Goal: Task Accomplishment & Management: Use online tool/utility

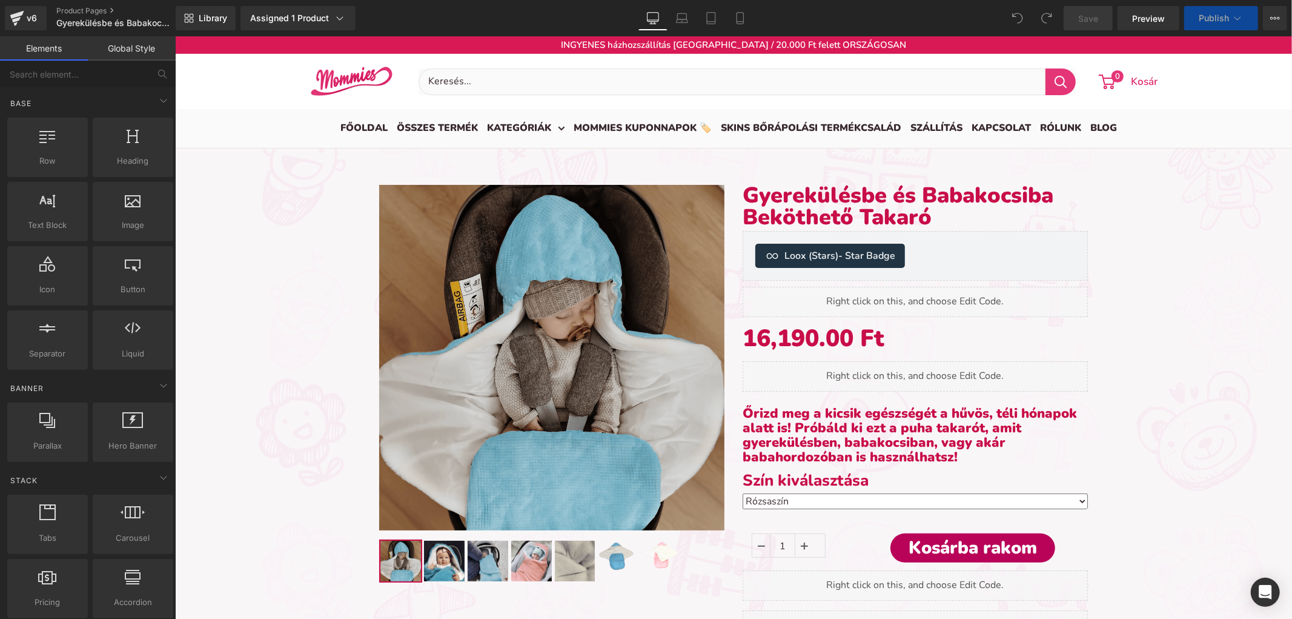
scroll to position [6, 6]
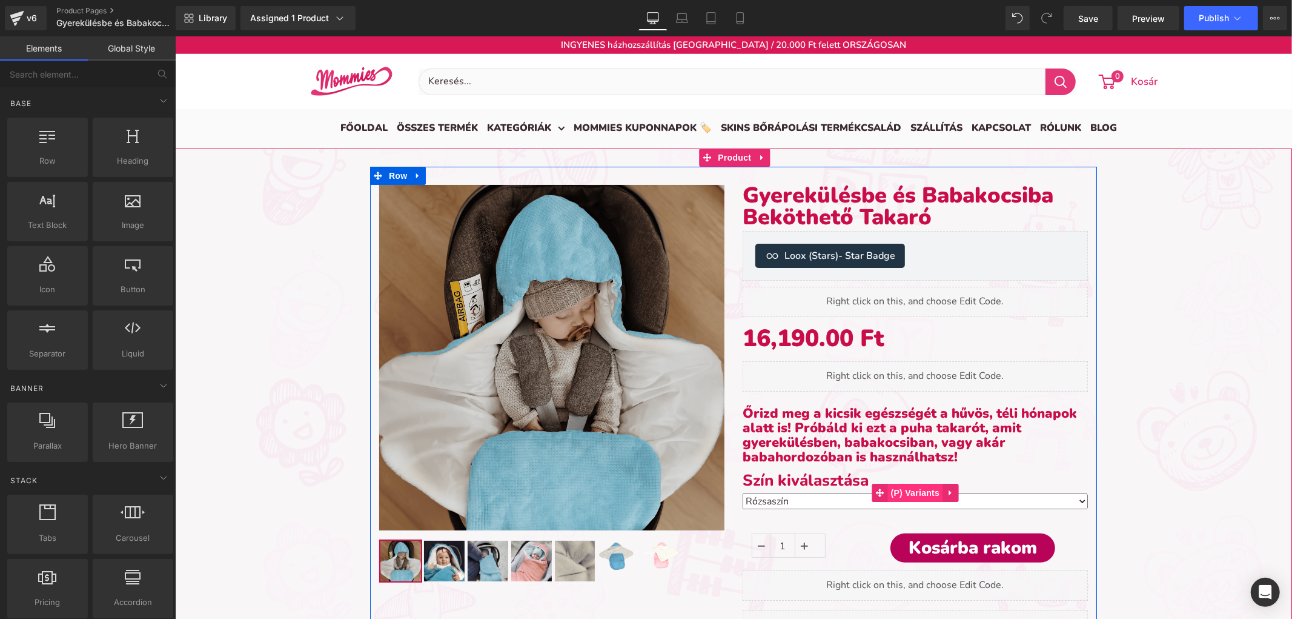
click at [899, 488] on span "(P) Variants" at bounding box center [915, 492] width 55 height 18
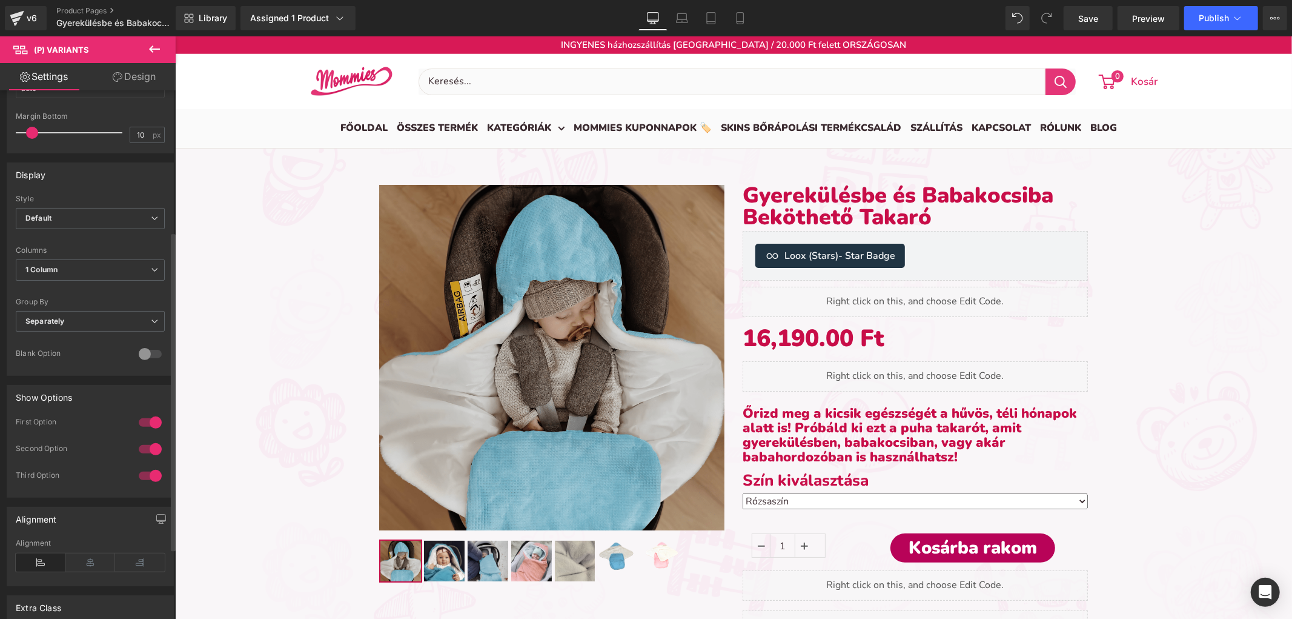
scroll to position [0, 0]
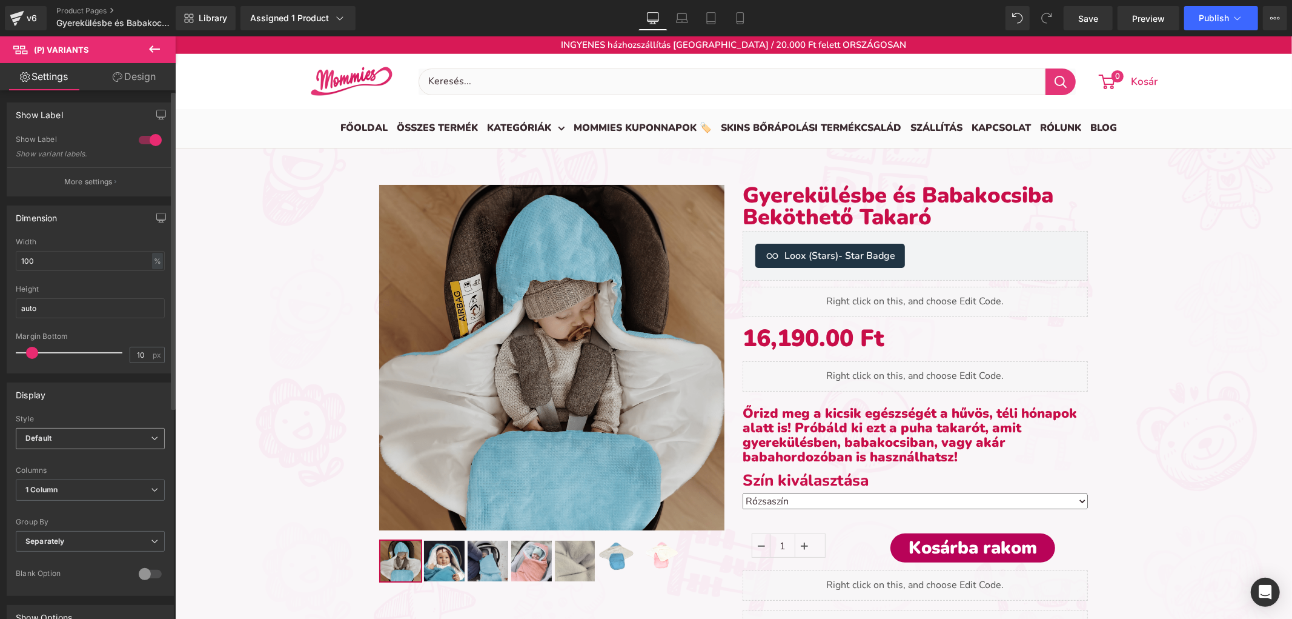
click at [87, 431] on span "Default" at bounding box center [90, 438] width 149 height 21
click at [90, 430] on span "Default" at bounding box center [88, 438] width 144 height 21
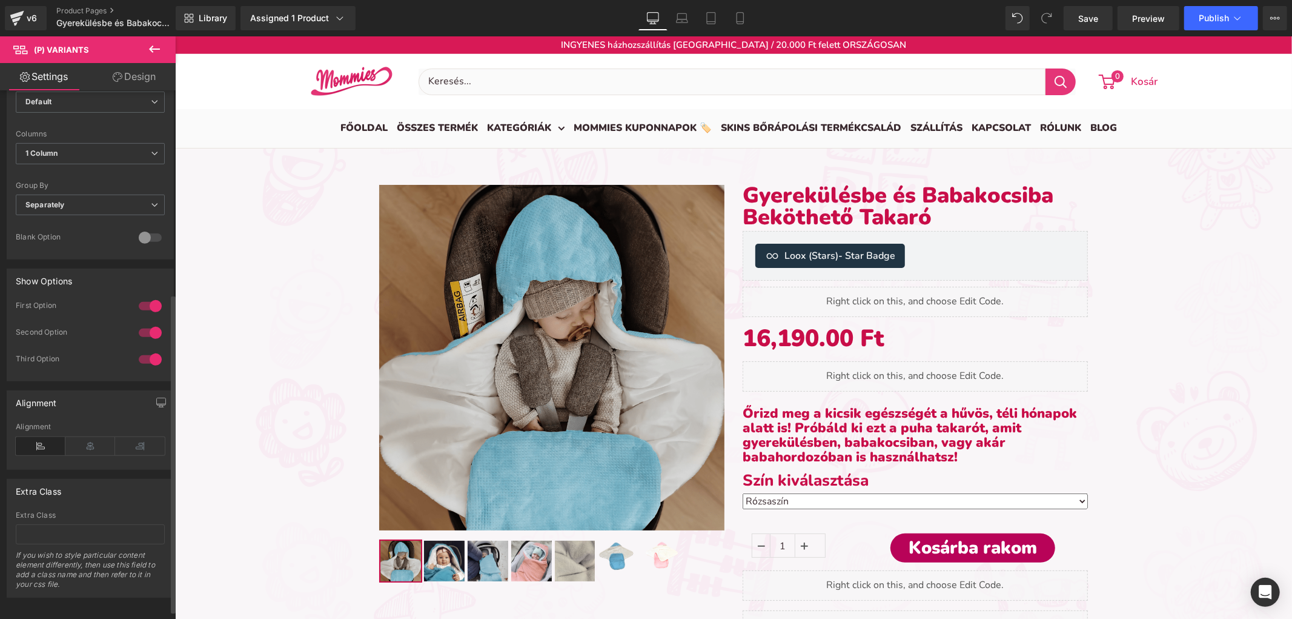
scroll to position [350, 0]
click at [146, 346] on div at bounding box center [150, 355] width 29 height 19
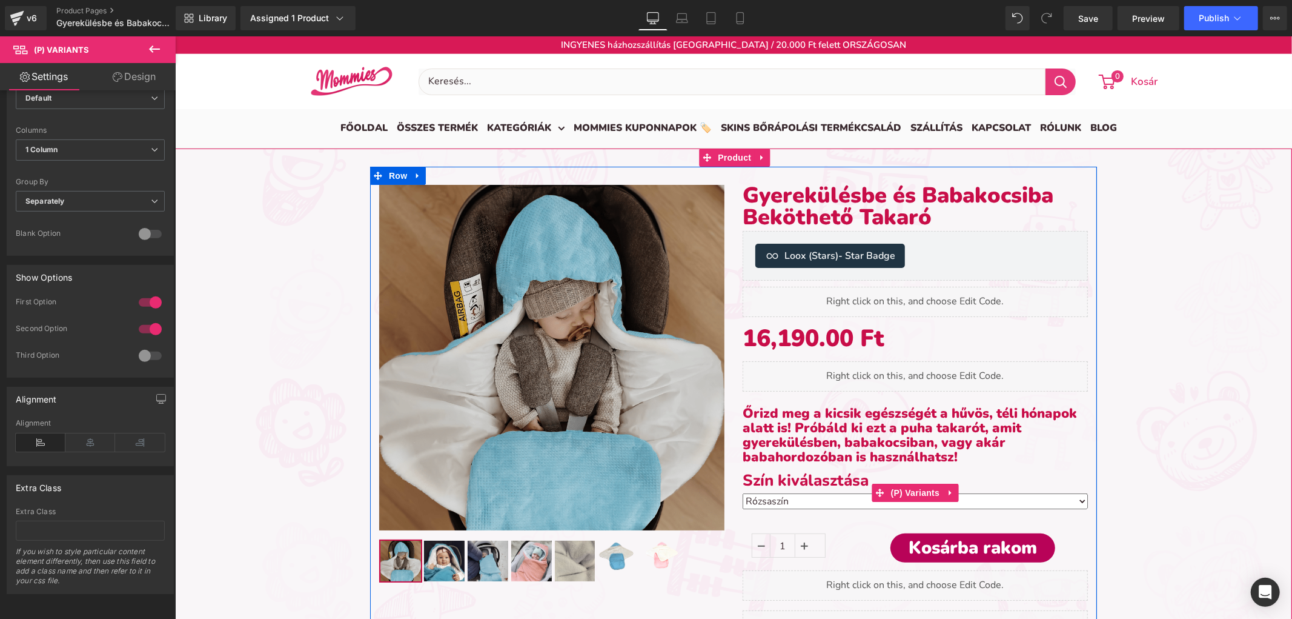
click at [838, 499] on select "Rózsaszín Kék" at bounding box center [914, 501] width 345 height 16
click at [890, 488] on span "(P) Variants" at bounding box center [915, 493] width 55 height 18
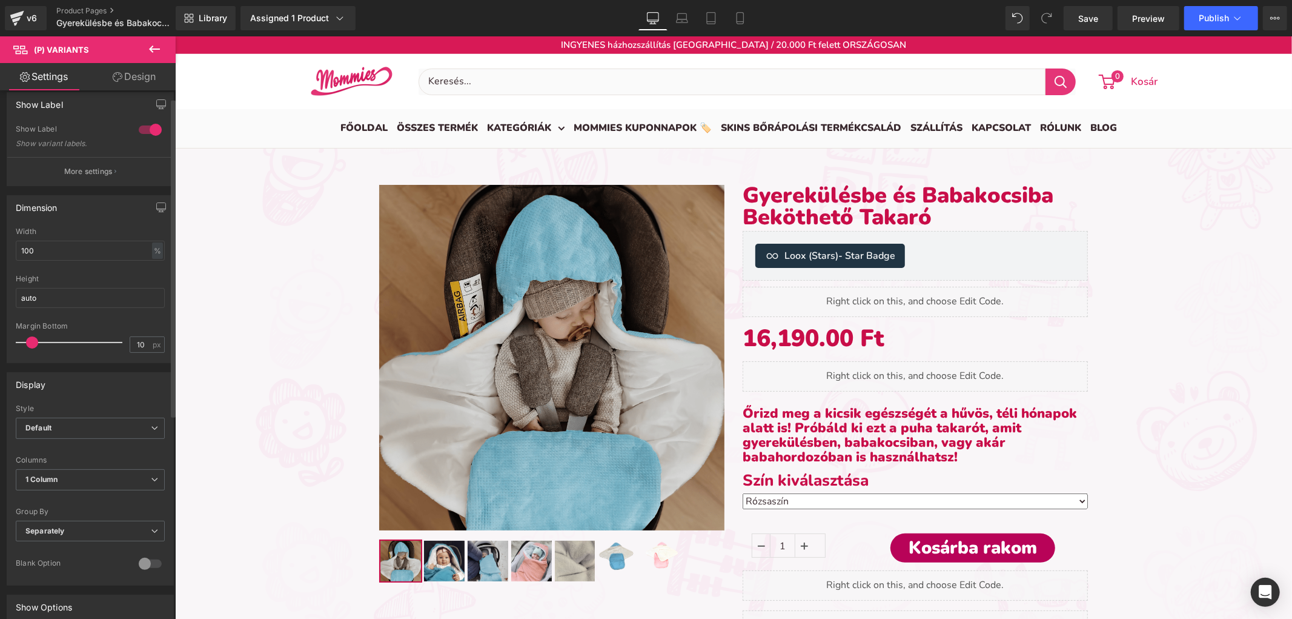
scroll to position [0, 0]
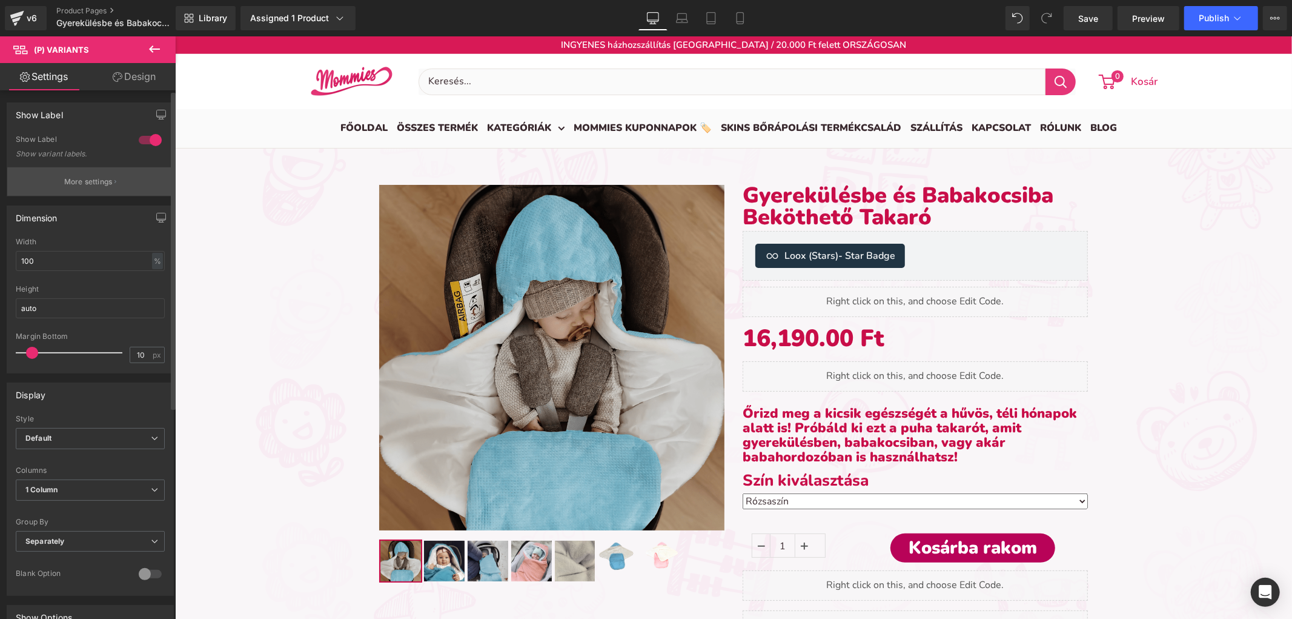
click at [118, 179] on button "More settings" at bounding box center [90, 181] width 166 height 28
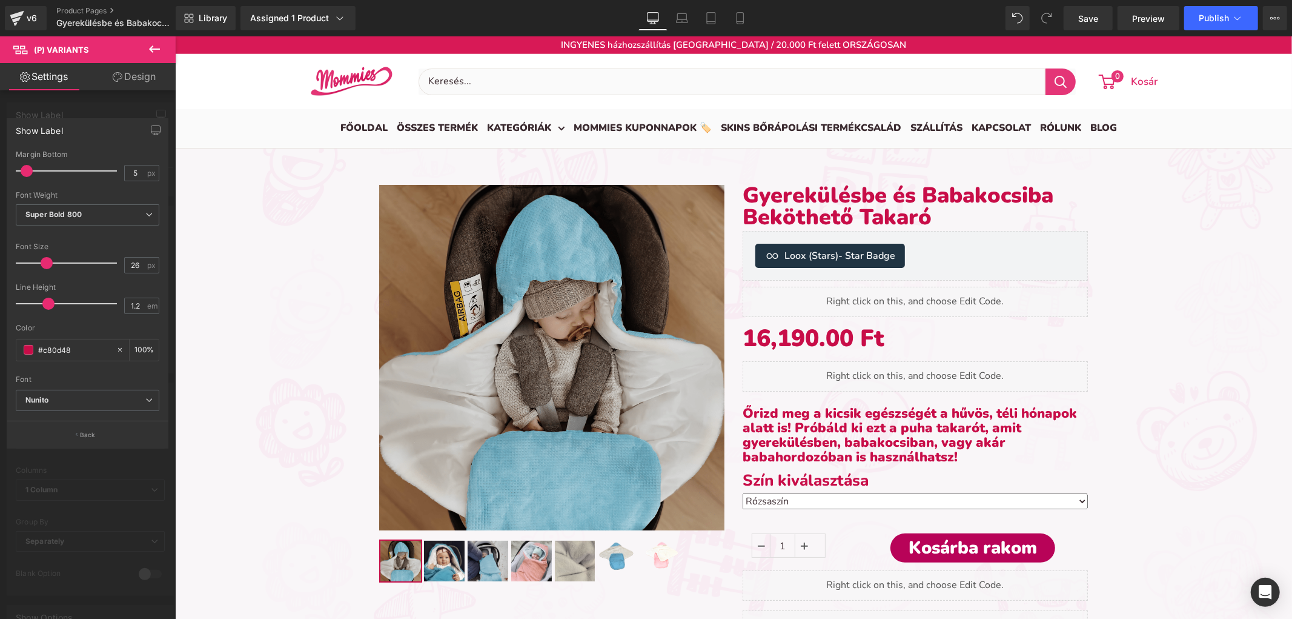
click at [100, 419] on div "Default Nunito Open Sans [GEOGRAPHIC_DATA] Balsamiq Sans Poppins BradyBunch Nun…" at bounding box center [88, 405] width 144 height 31
click at [98, 431] on button "Back" at bounding box center [88, 434] width 162 height 27
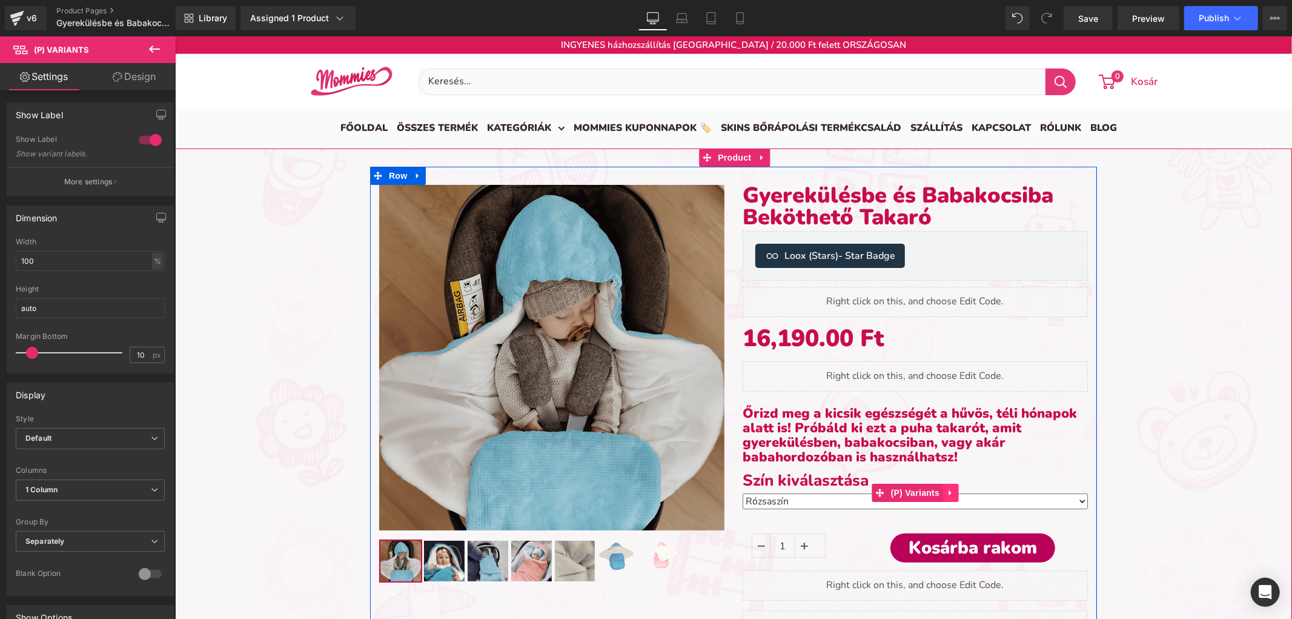
click at [948, 491] on icon at bounding box center [949, 492] width 2 height 5
click at [942, 491] on link at bounding box center [942, 492] width 16 height 18
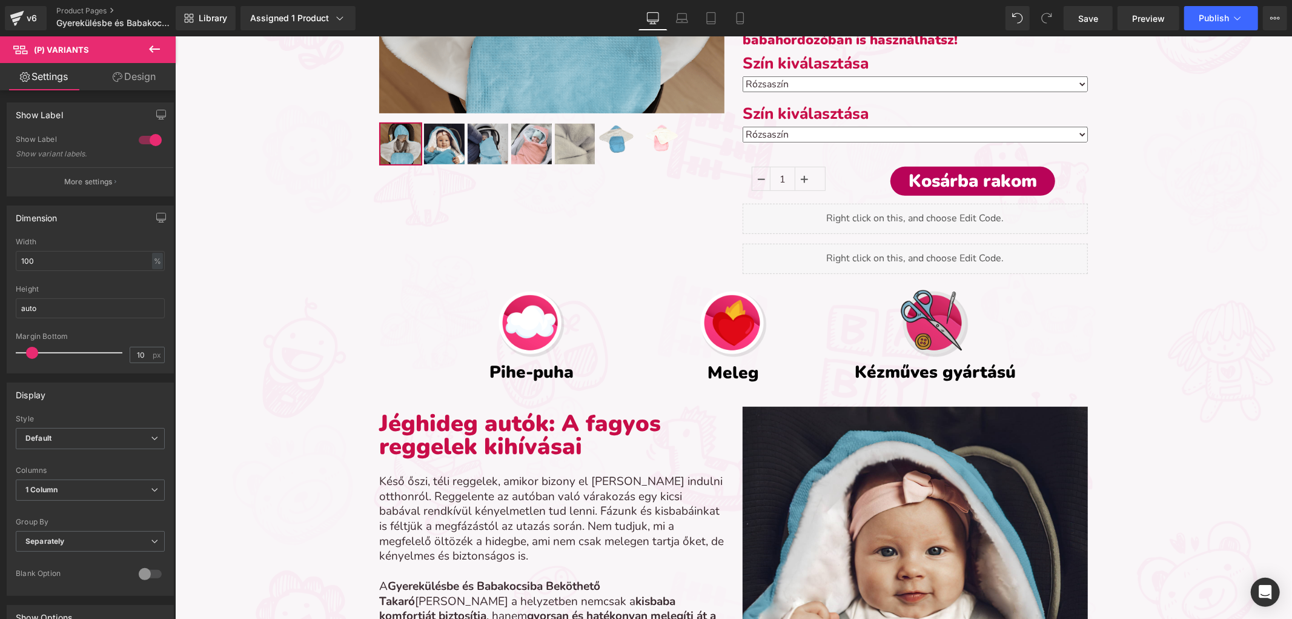
scroll to position [195, 0]
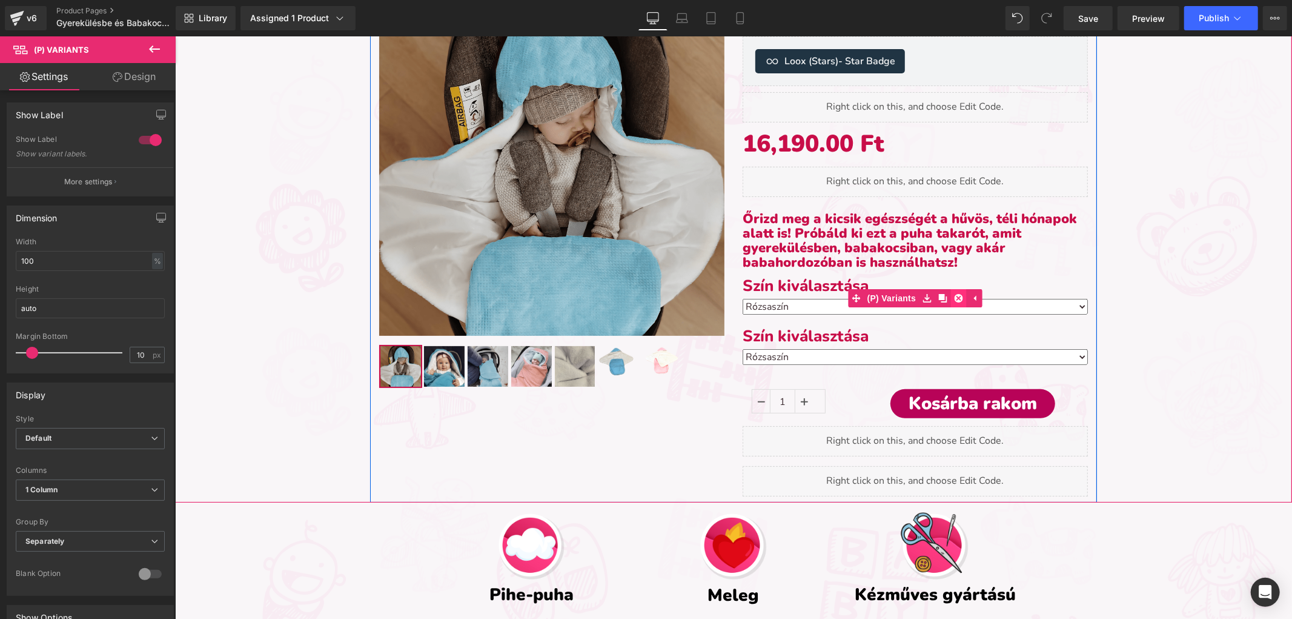
click at [954, 298] on icon at bounding box center [958, 297] width 8 height 8
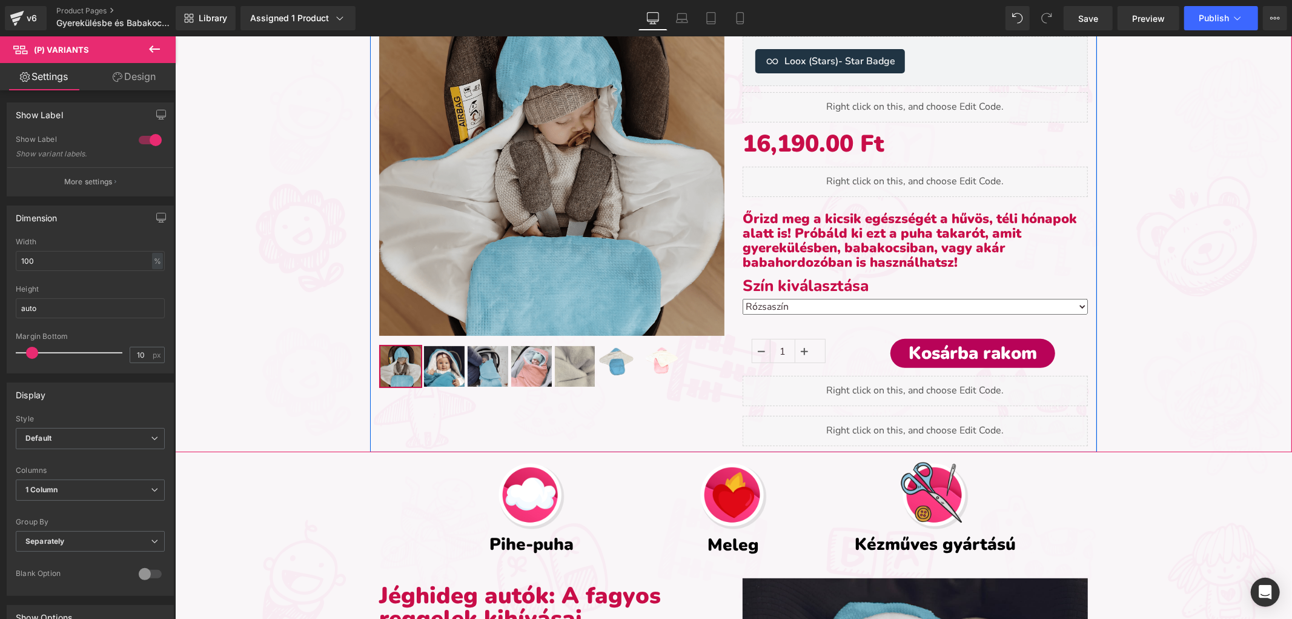
scroll to position [6, 6]
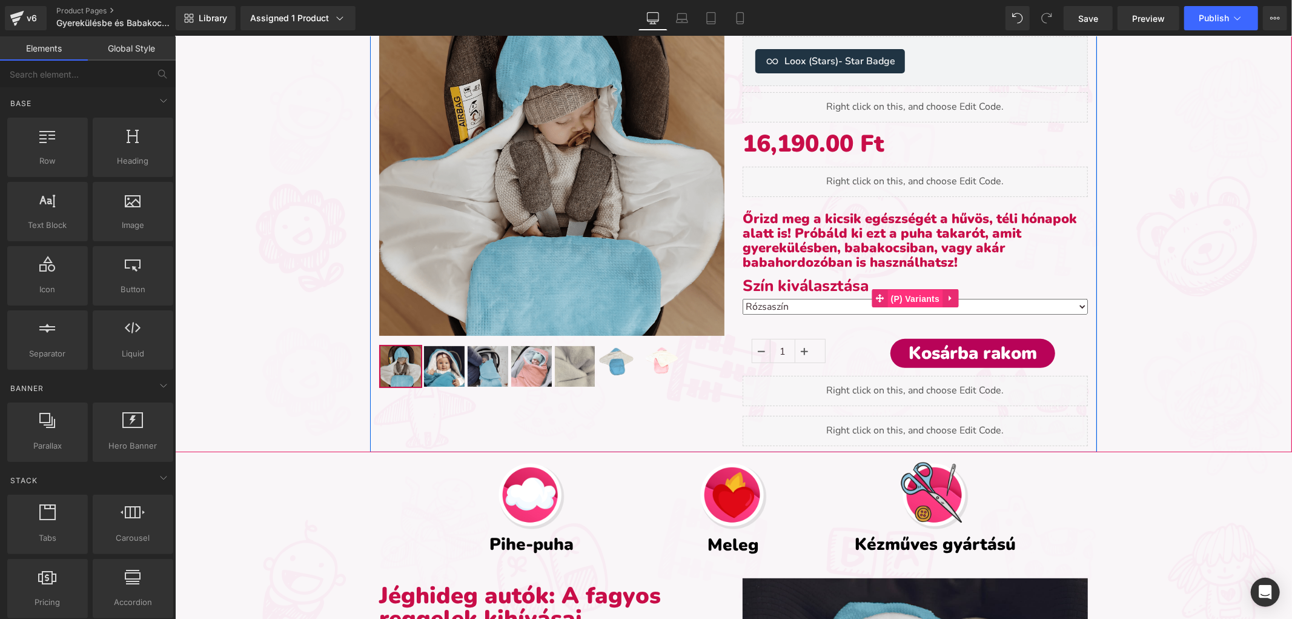
click at [913, 296] on span "(P) Variants" at bounding box center [915, 298] width 55 height 18
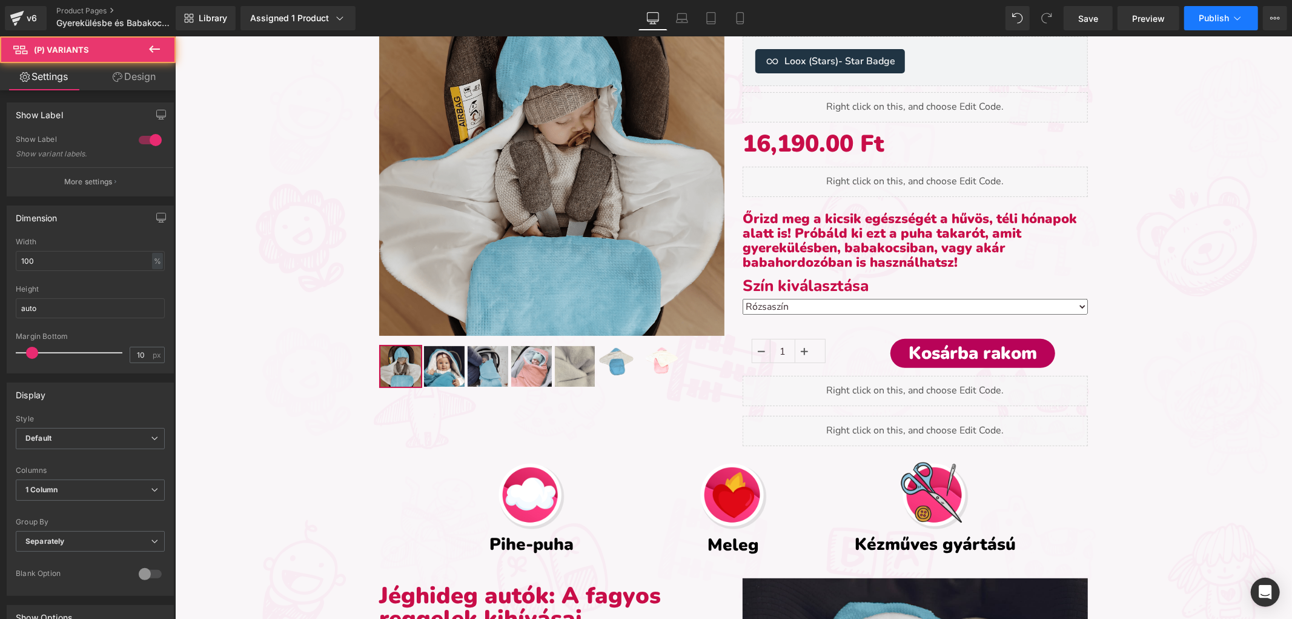
click at [1207, 10] on button "Publish" at bounding box center [1222, 18] width 74 height 24
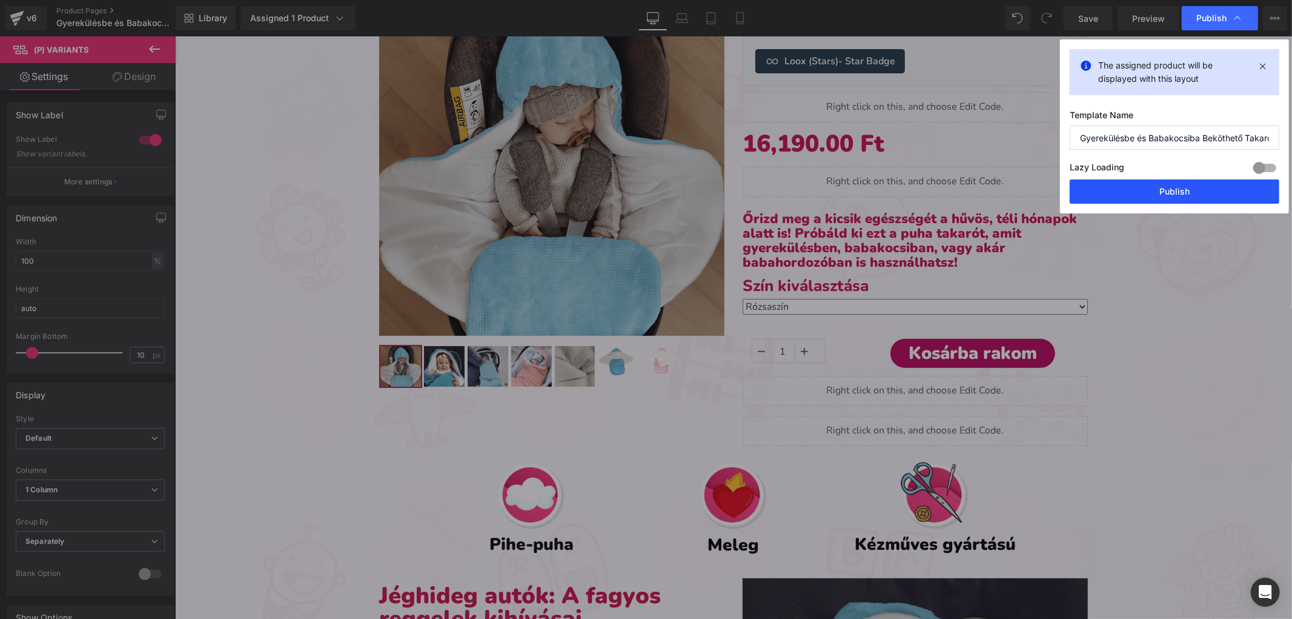
click at [1162, 195] on button "Publish" at bounding box center [1175, 191] width 210 height 24
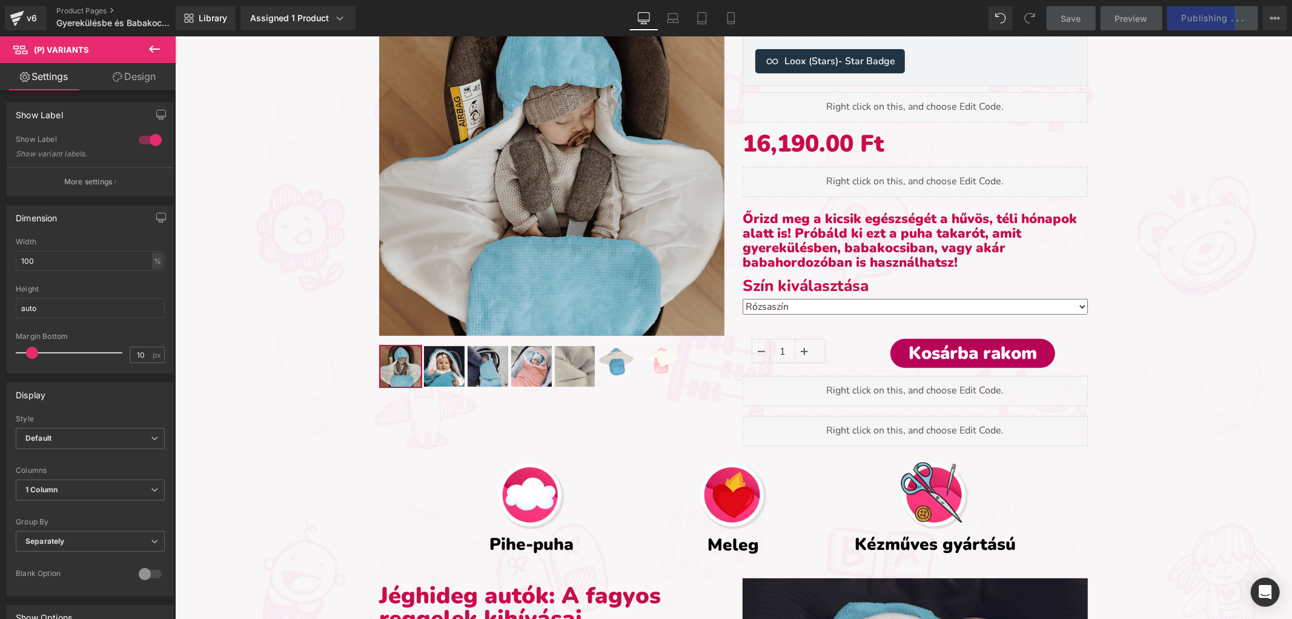
click at [151, 49] on icon at bounding box center [154, 48] width 11 height 7
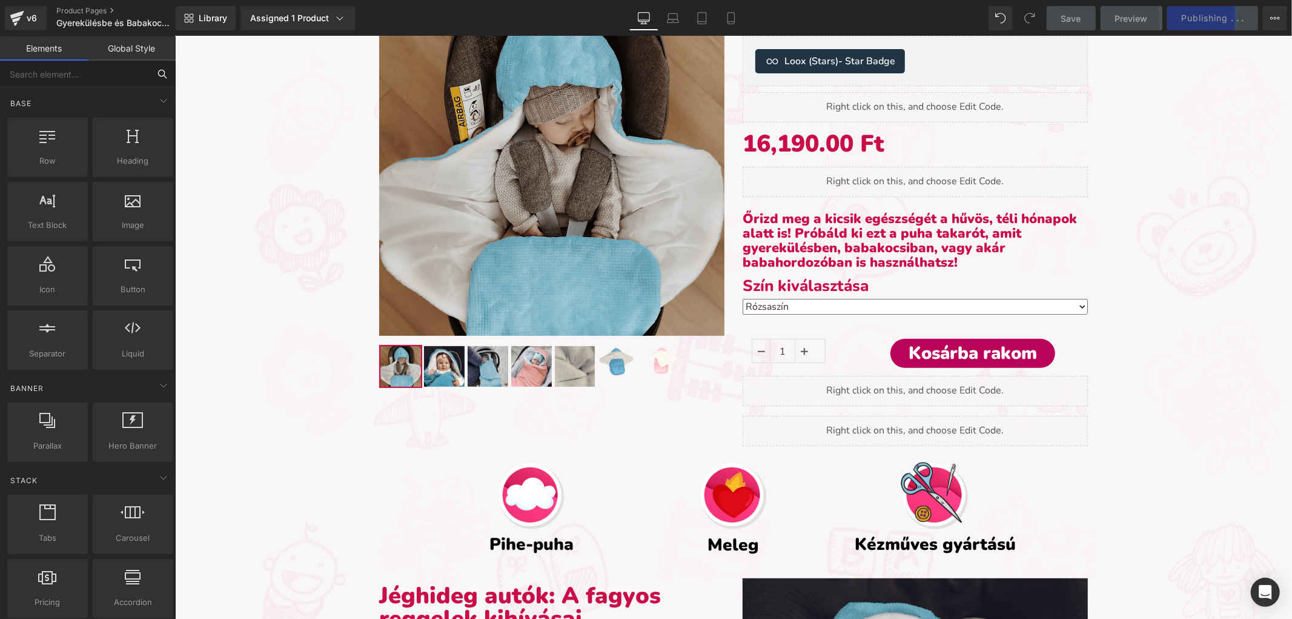
click at [83, 76] on input "text" at bounding box center [74, 74] width 149 height 27
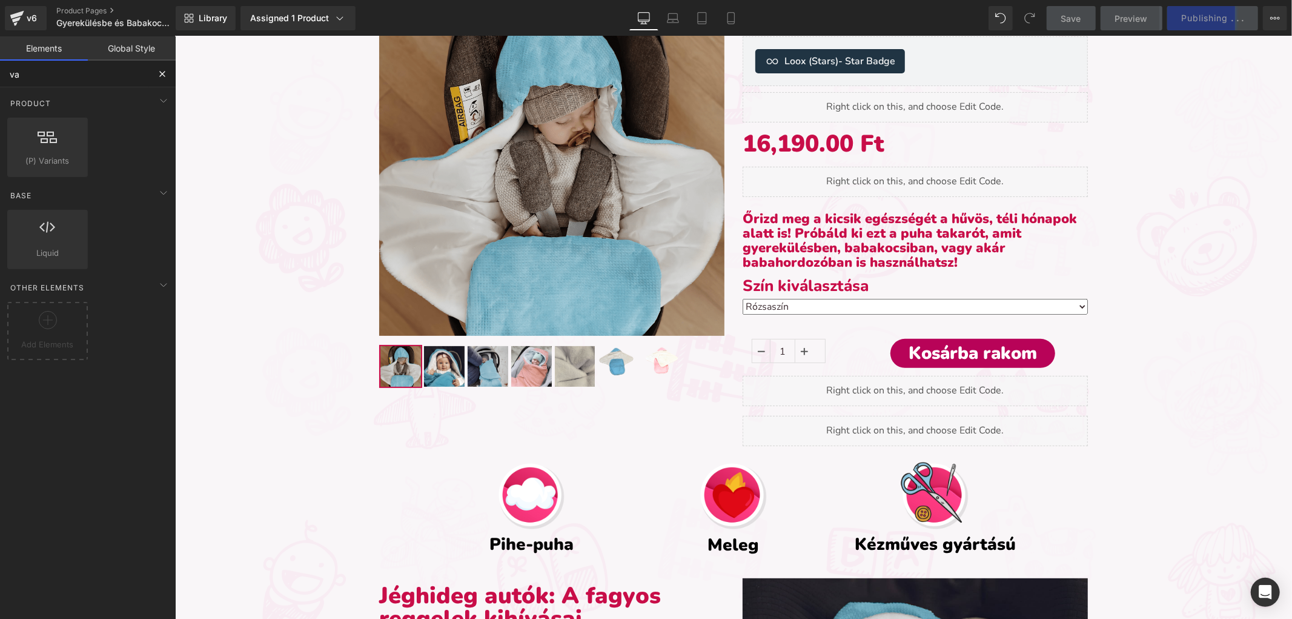
type input "var"
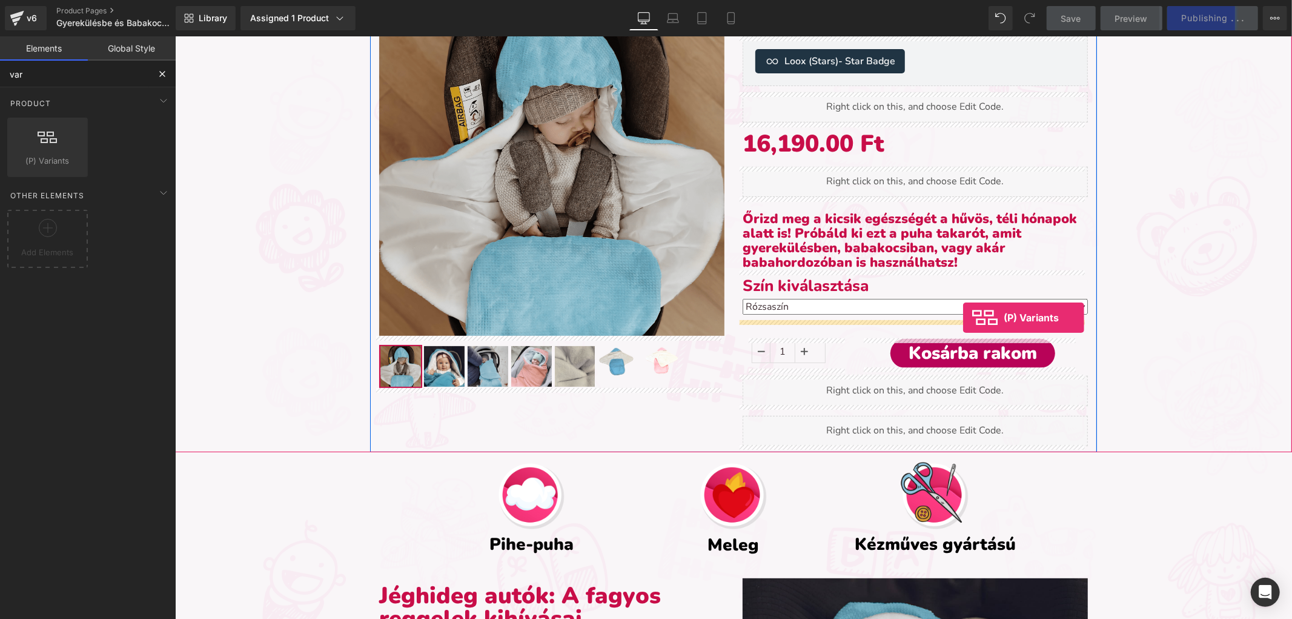
drag, startPoint x: 326, startPoint y: 193, endPoint x: 962, endPoint y: 318, distance: 647.7
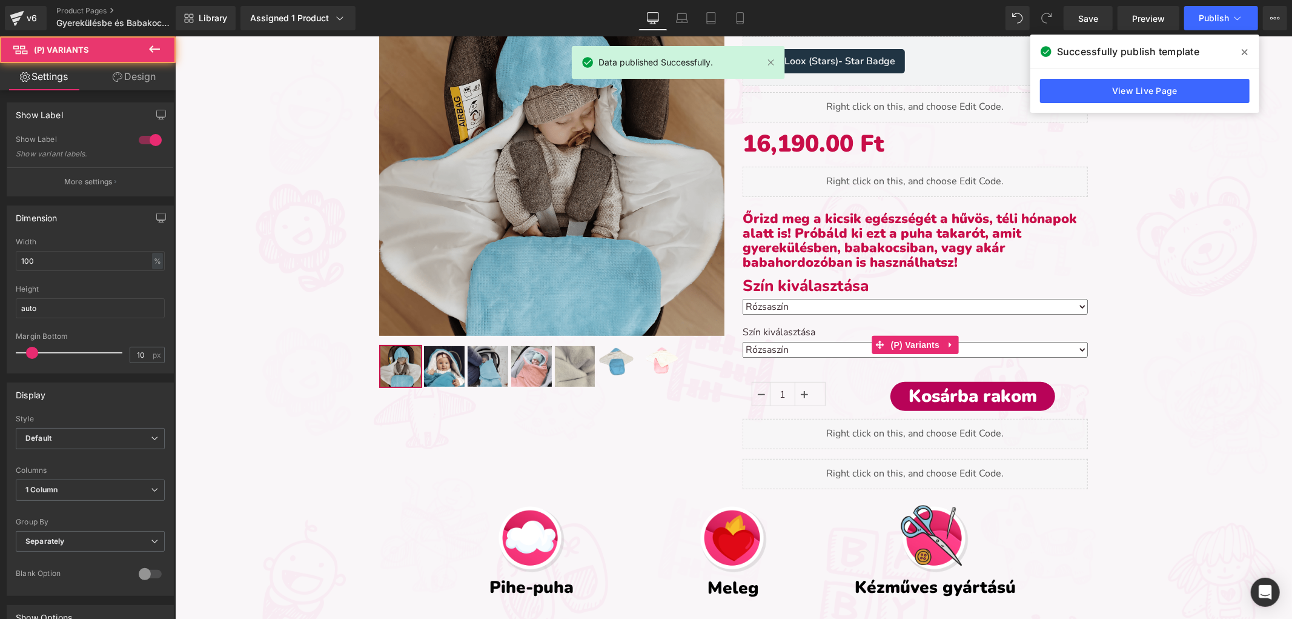
scroll to position [3318, 1107]
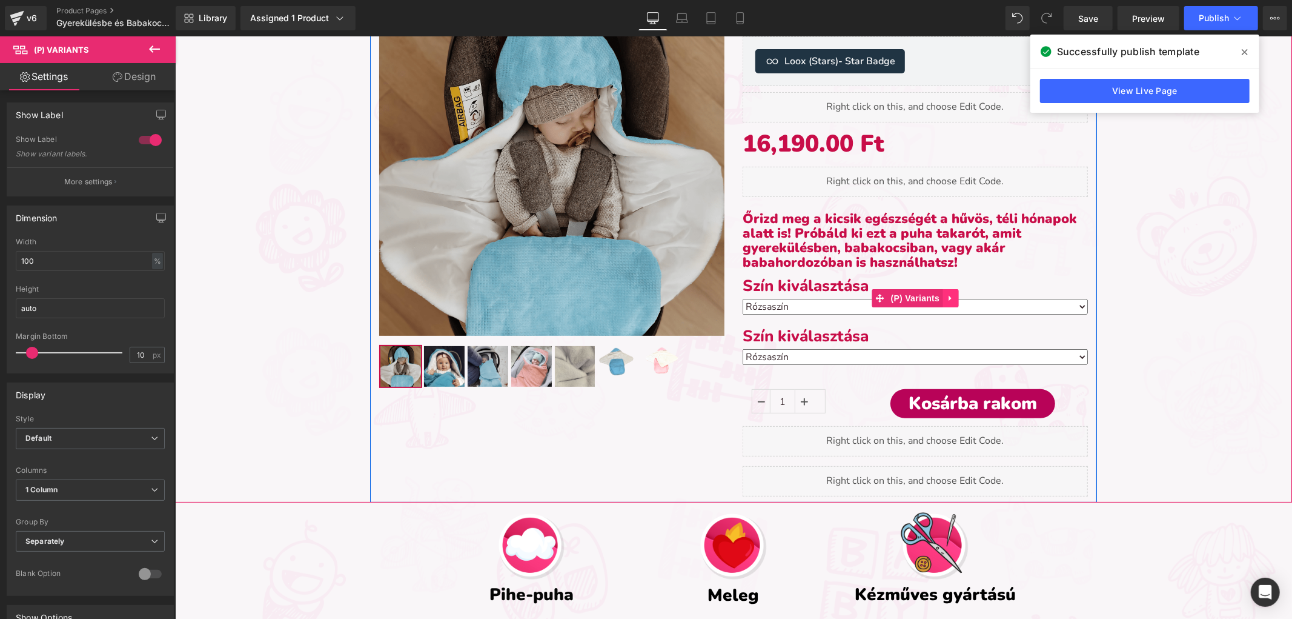
click at [948, 298] on icon at bounding box center [949, 297] width 2 height 5
click at [954, 298] on icon at bounding box center [958, 297] width 8 height 8
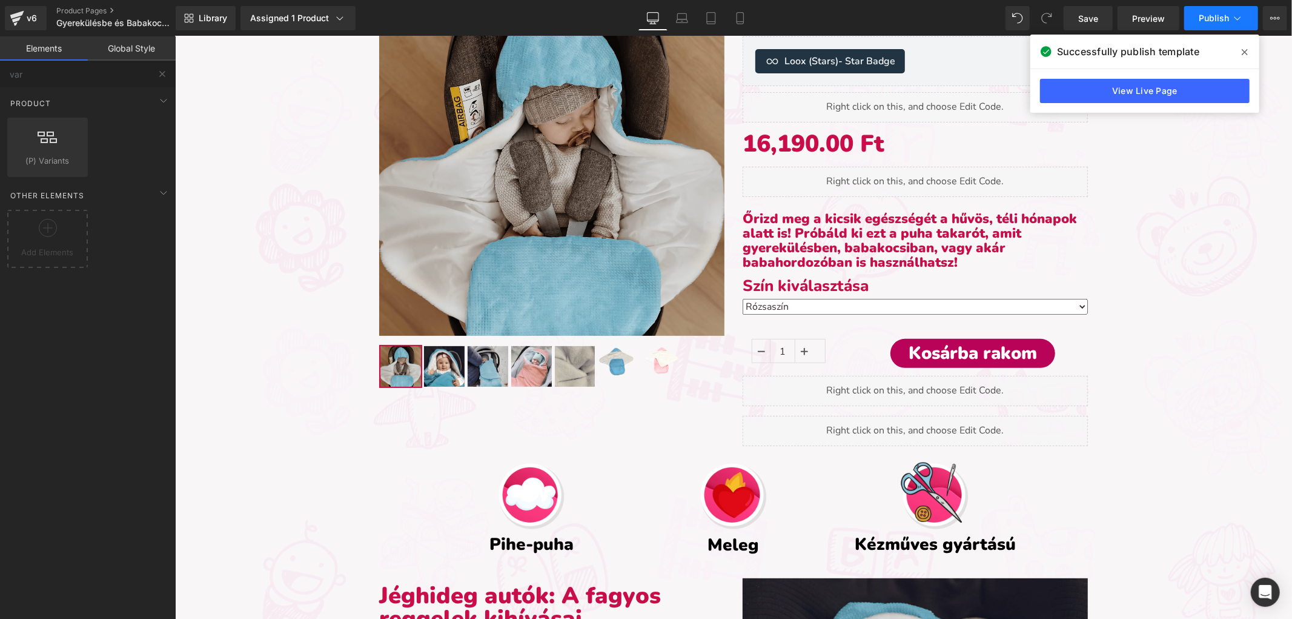
click at [1234, 19] on icon at bounding box center [1238, 18] width 12 height 12
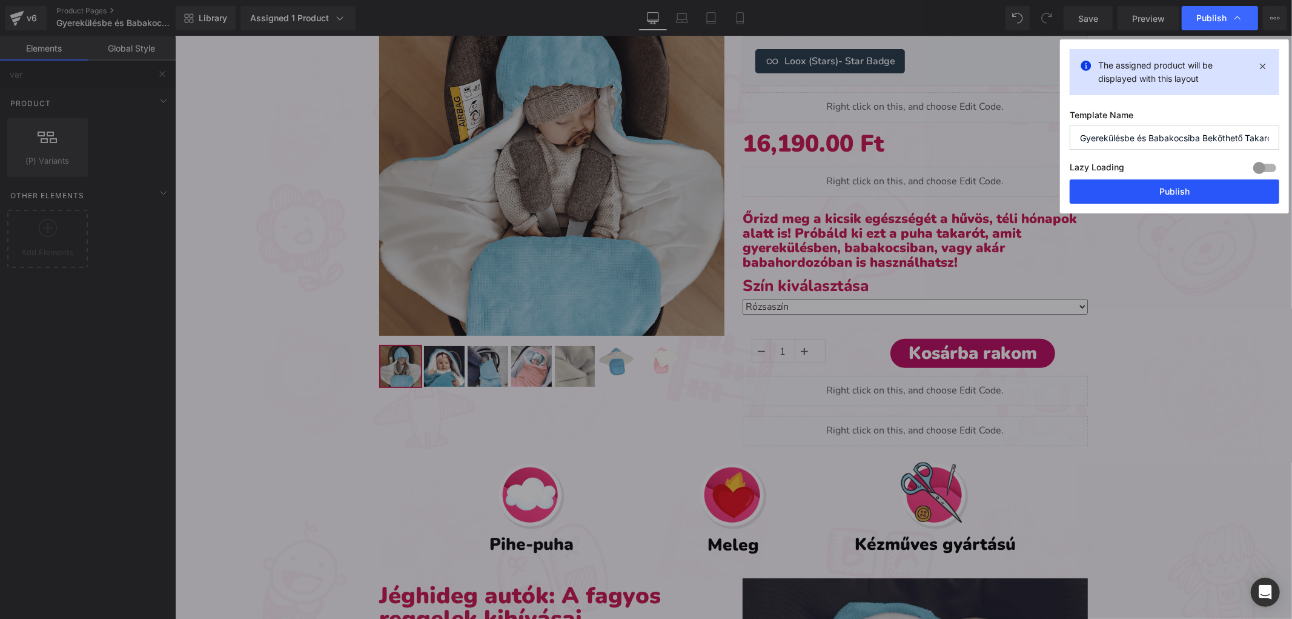
click at [1186, 190] on button "Publish" at bounding box center [1175, 191] width 210 height 24
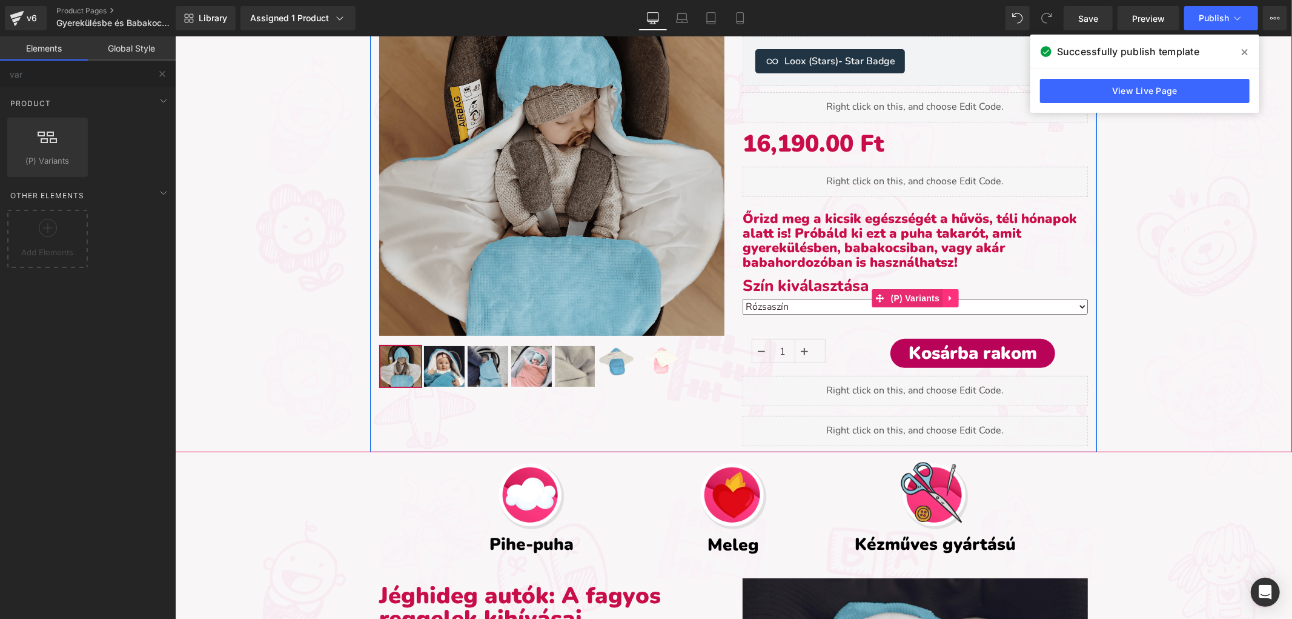
drag, startPoint x: 930, startPoint y: 295, endPoint x: 942, endPoint y: 298, distance: 12.4
click at [930, 296] on span "(P) Variants" at bounding box center [915, 297] width 55 height 18
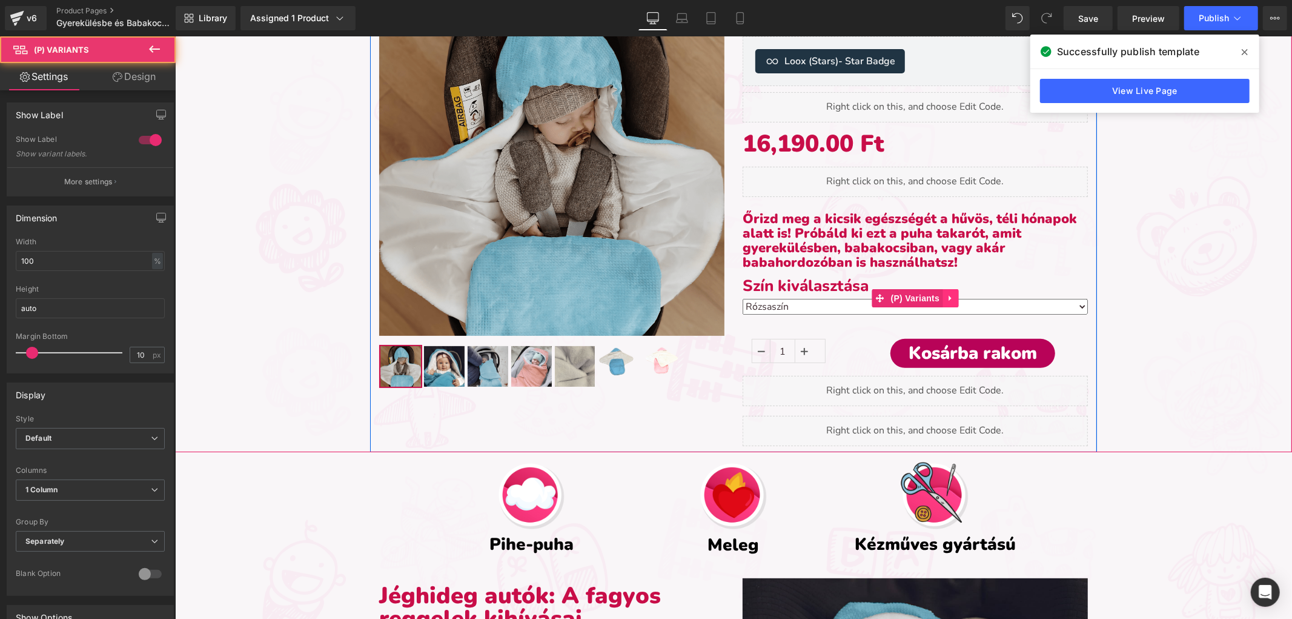
click at [950, 298] on link at bounding box center [950, 297] width 16 height 18
click at [966, 299] on link at bounding box center [974, 297] width 16 height 18
drag, startPoint x: 830, startPoint y: 299, endPoint x: 845, endPoint y: 304, distance: 15.3
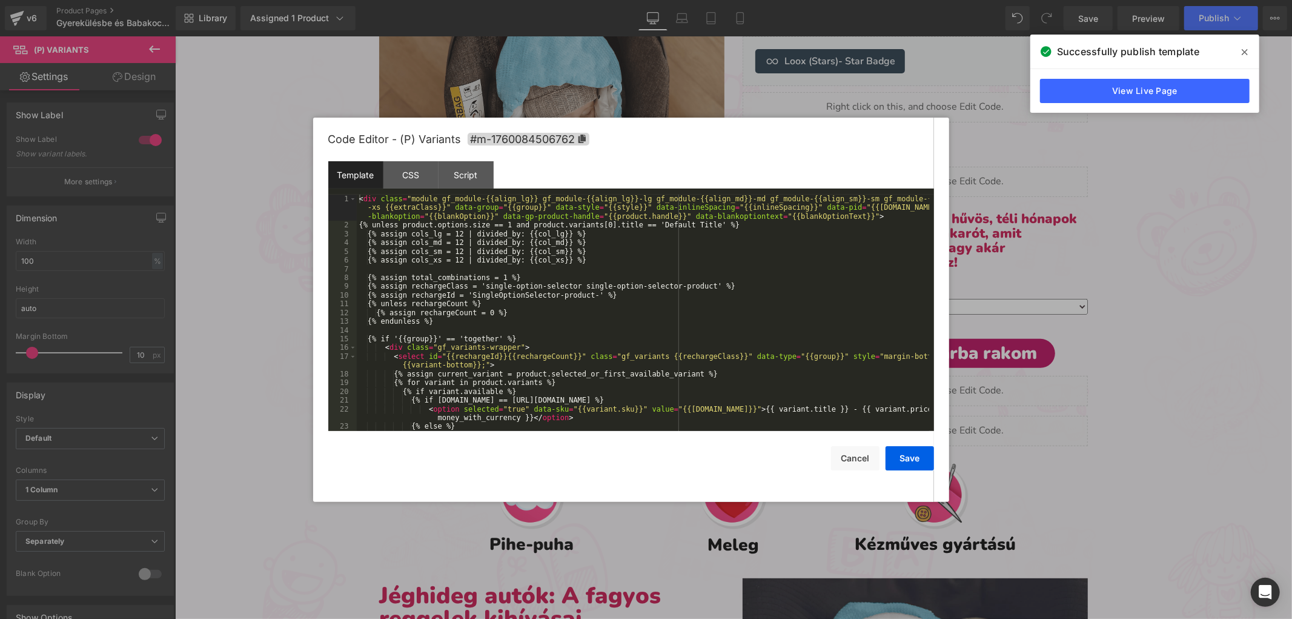
click at [799, 0] on div "(P) Variants You are previewing how the will restyle your page. You can not edi…" at bounding box center [646, 0] width 1292 height 0
click at [765, 342] on div "< div class = "module gf_module-{{align_lg}} gf_module-{{align_lg}}-lg gf_modul…" at bounding box center [643, 335] width 573 height 280
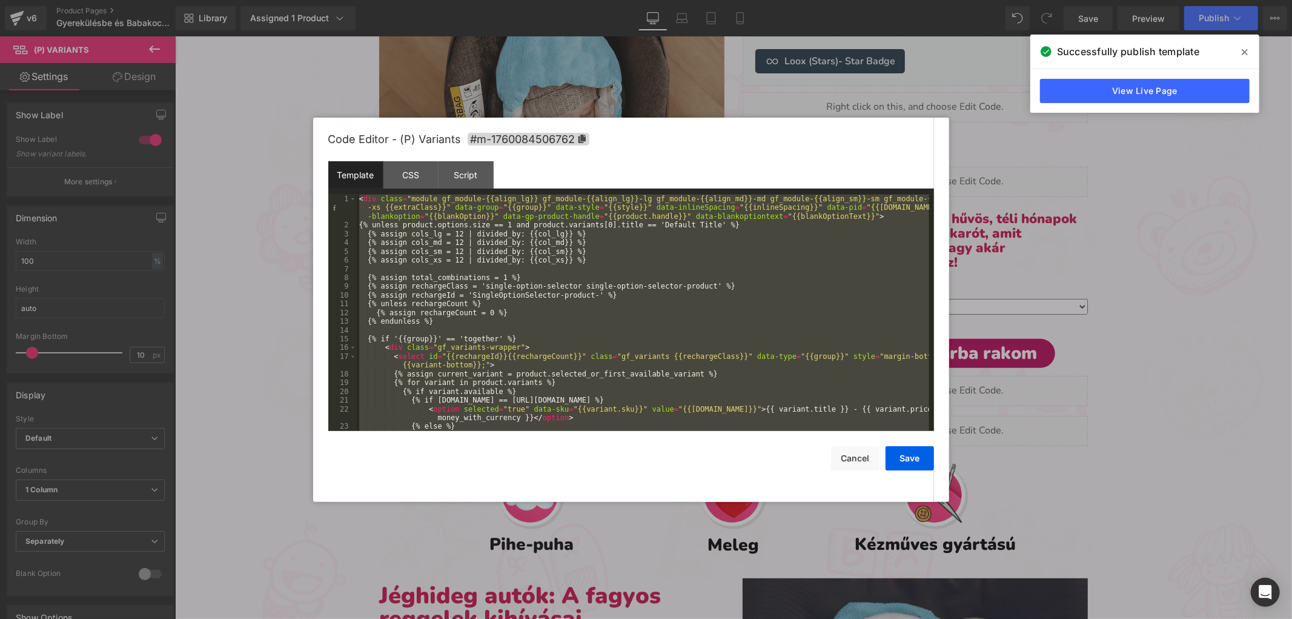
click at [515, 279] on div "< div class = "module gf_module-{{align_lg}} gf_module-{{align_lg}}-lg gf_modul…" at bounding box center [643, 313] width 573 height 236
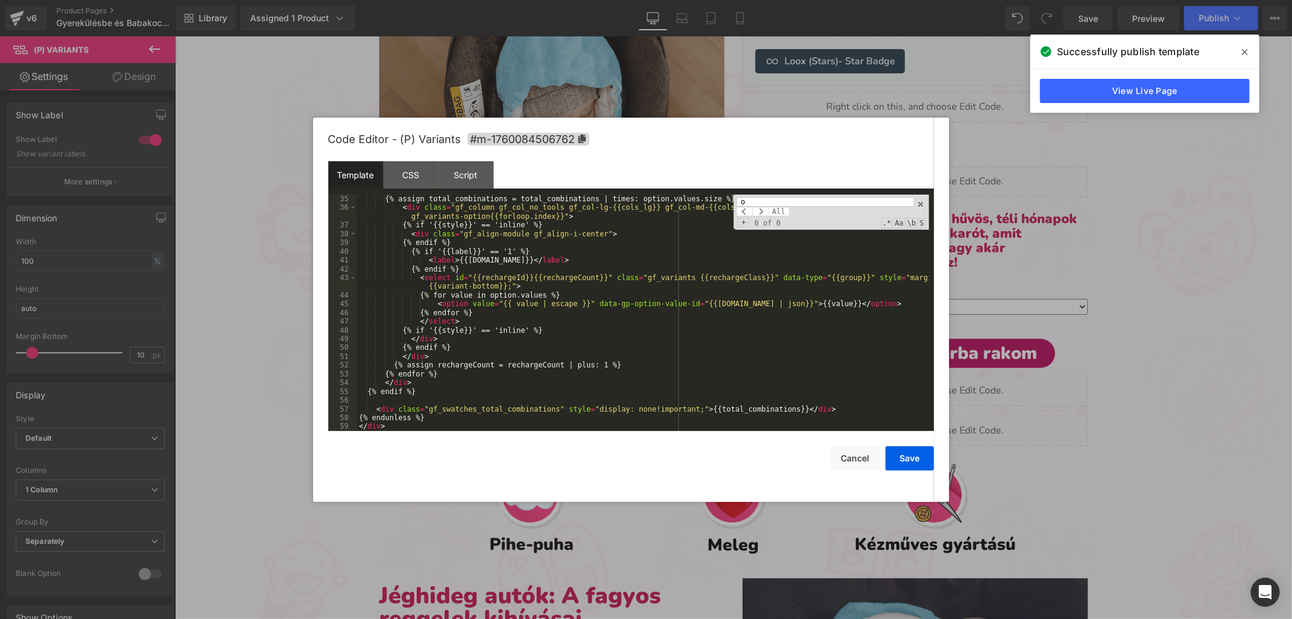
scroll to position [0, 0]
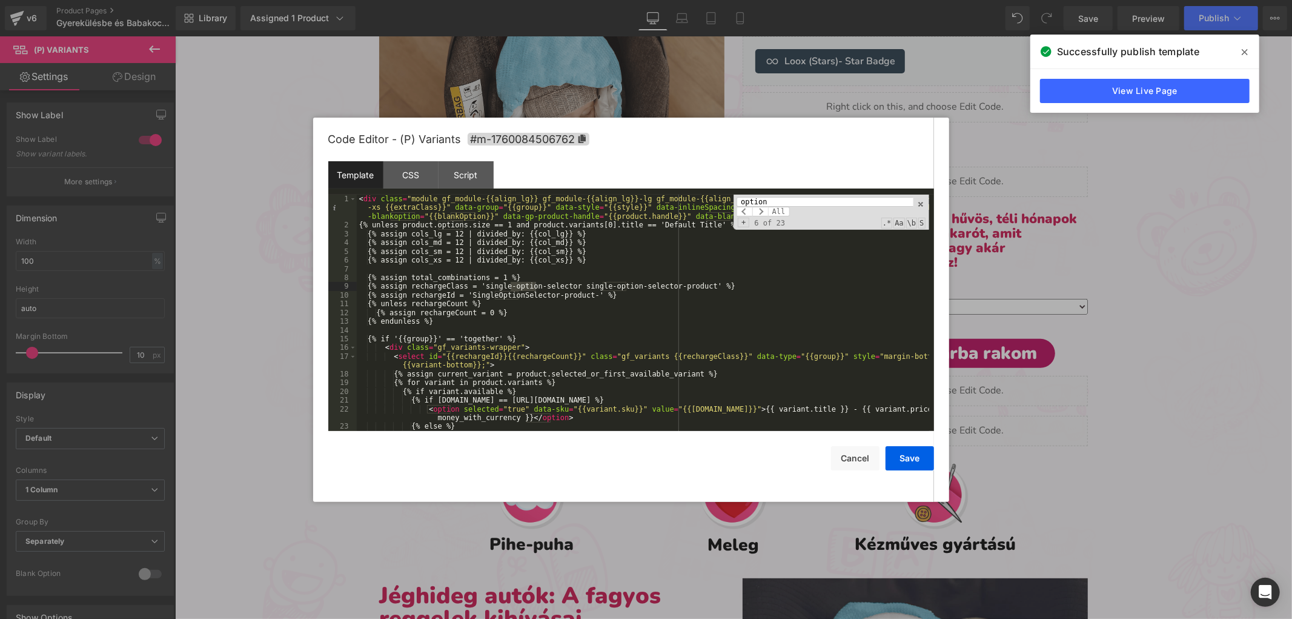
paste input "<option value="{{ value | escape }}" data-gp-option-value-id="{{[DOMAIN_NAME] |…"
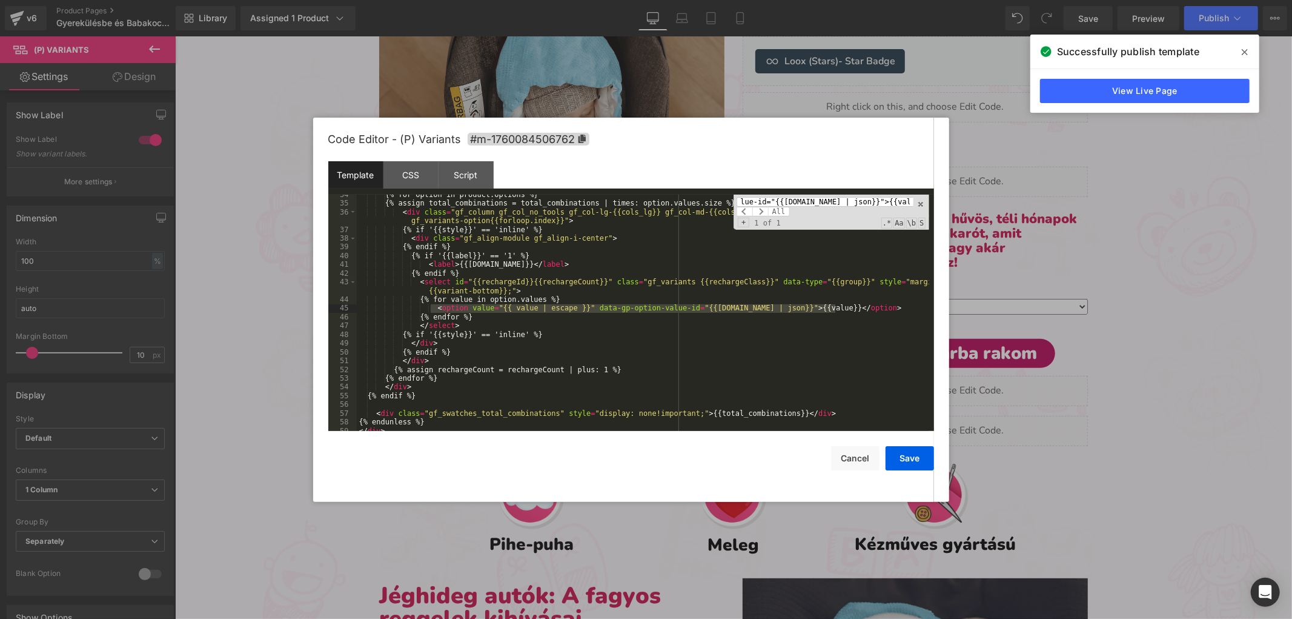
type input "<option value="{{ value | escape }}" data-gp-option-value-id="{{[DOMAIN_NAME] |…"
click at [516, 311] on div "{% for option in product.options %} {% assign total_combinations = total_combin…" at bounding box center [643, 313] width 573 height 236
click at [518, 305] on div "{% for option in product.options %} {% assign total_combinations = total_combin…" at bounding box center [643, 317] width 573 height 254
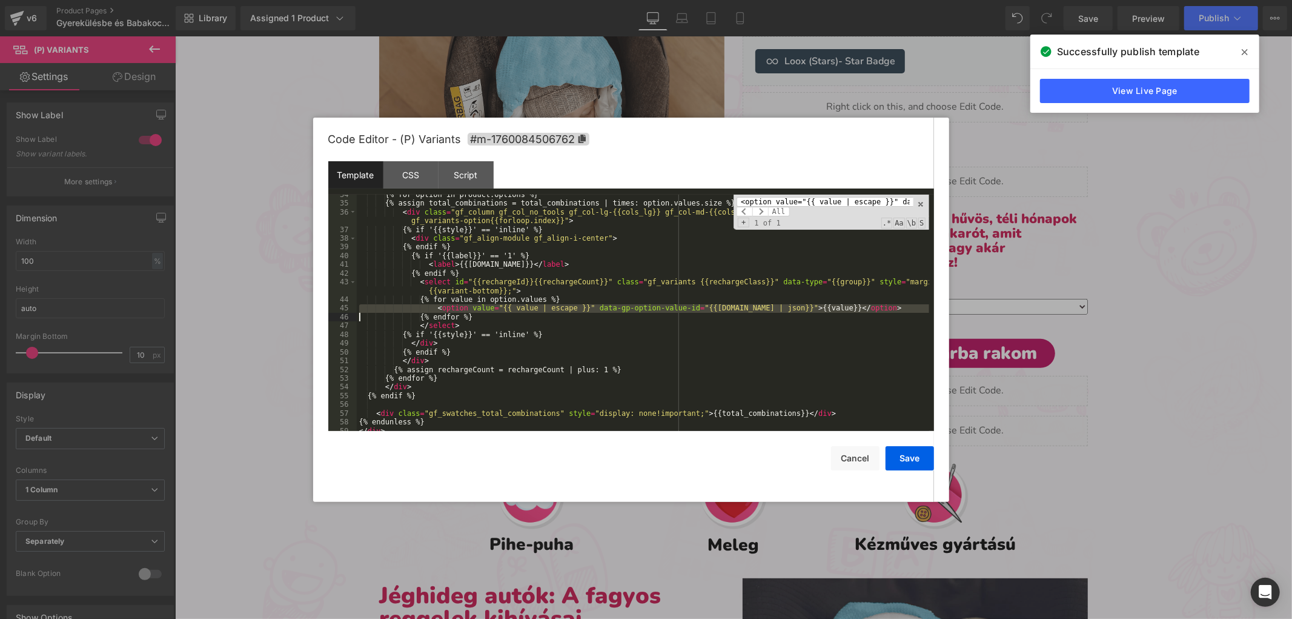
click at [518, 305] on div "{% for option in product.options %} {% assign total_combinations = total_combin…" at bounding box center [643, 317] width 573 height 254
click at [439, 307] on div "{% for option in product.options %} {% assign total_combinations = total_combin…" at bounding box center [643, 313] width 573 height 236
drag, startPoint x: 430, startPoint y: 308, endPoint x: 848, endPoint y: 310, distance: 418.1
click at [848, 310] on div "{% for option in product.options %} {% assign total_combinations = total_combin…" at bounding box center [643, 317] width 573 height 254
click at [911, 462] on button "Save" at bounding box center [910, 458] width 48 height 24
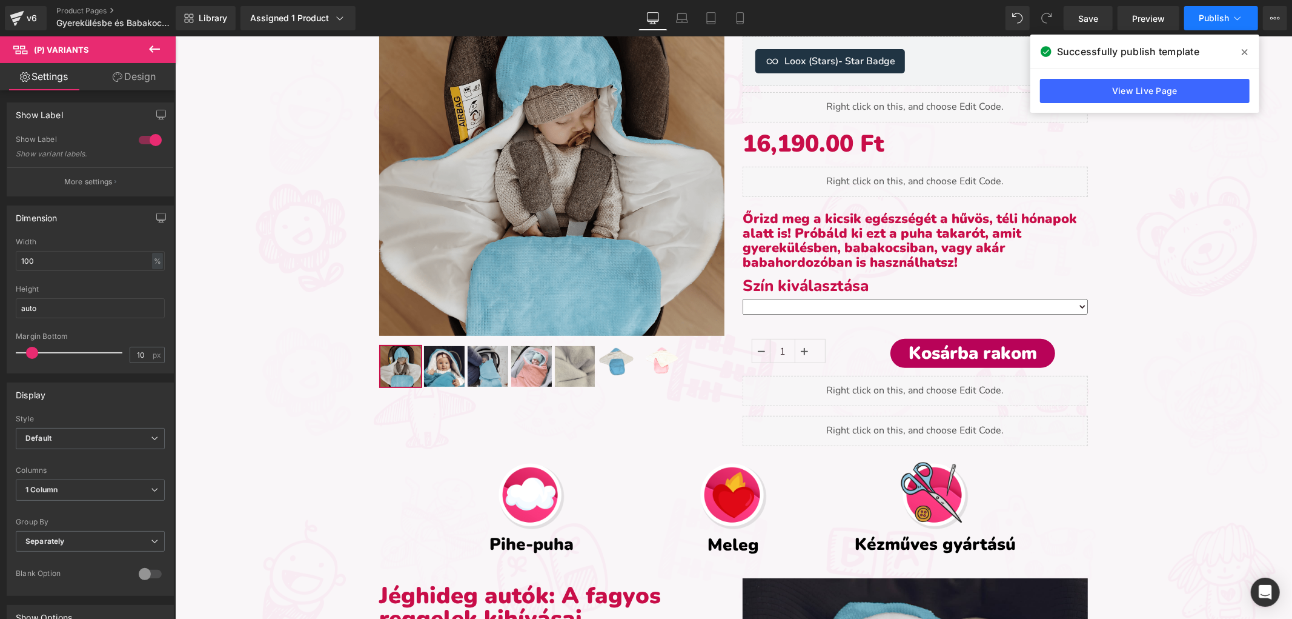
click at [1222, 12] on button "Publish" at bounding box center [1222, 18] width 74 height 24
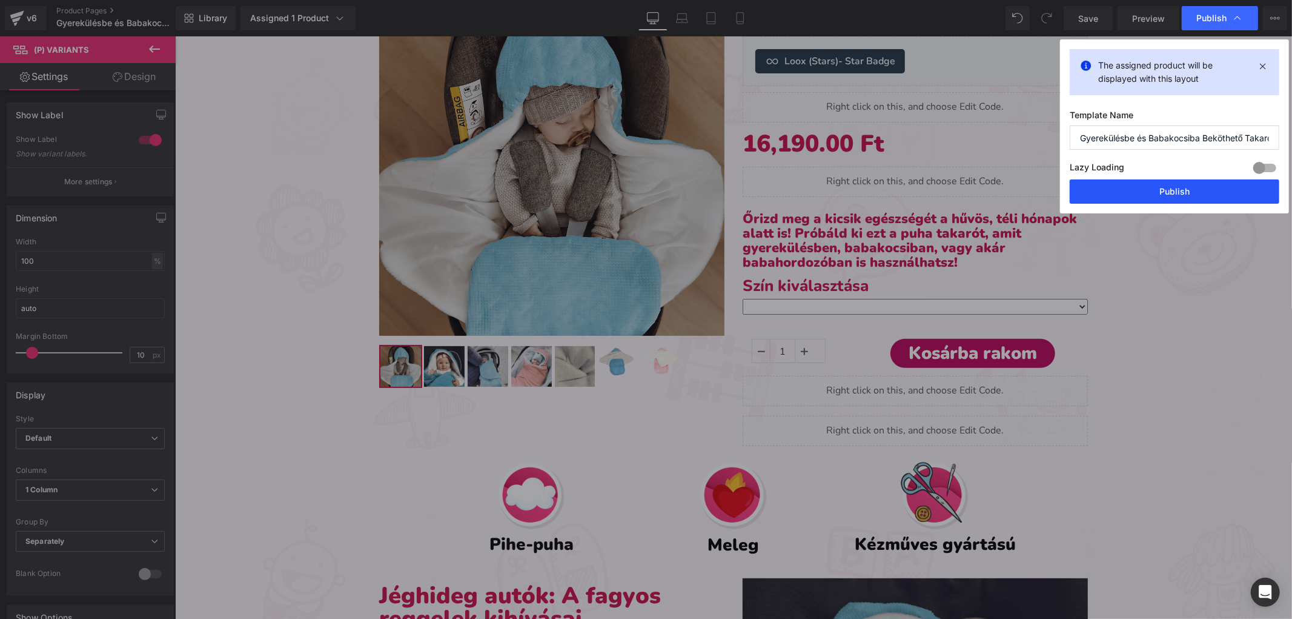
drag, startPoint x: 1123, startPoint y: 193, endPoint x: 949, endPoint y: 166, distance: 176.5
click at [1123, 193] on button "Publish" at bounding box center [1175, 191] width 210 height 24
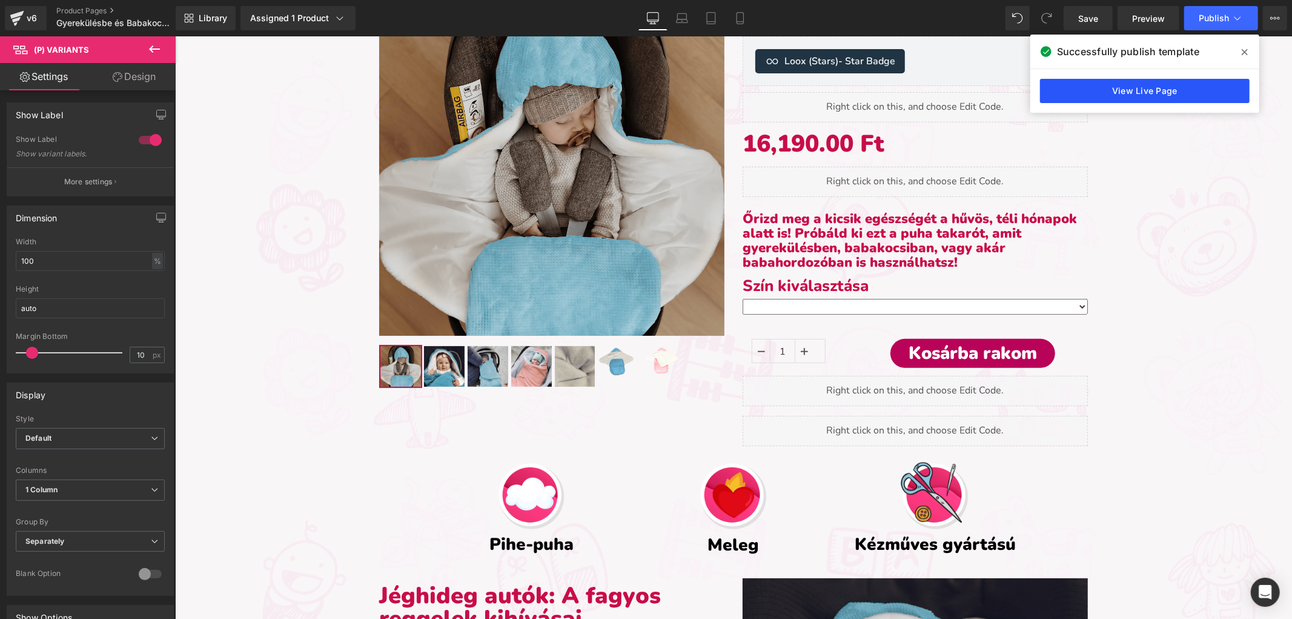
click at [1190, 99] on link "View Live Page" at bounding box center [1145, 91] width 210 height 24
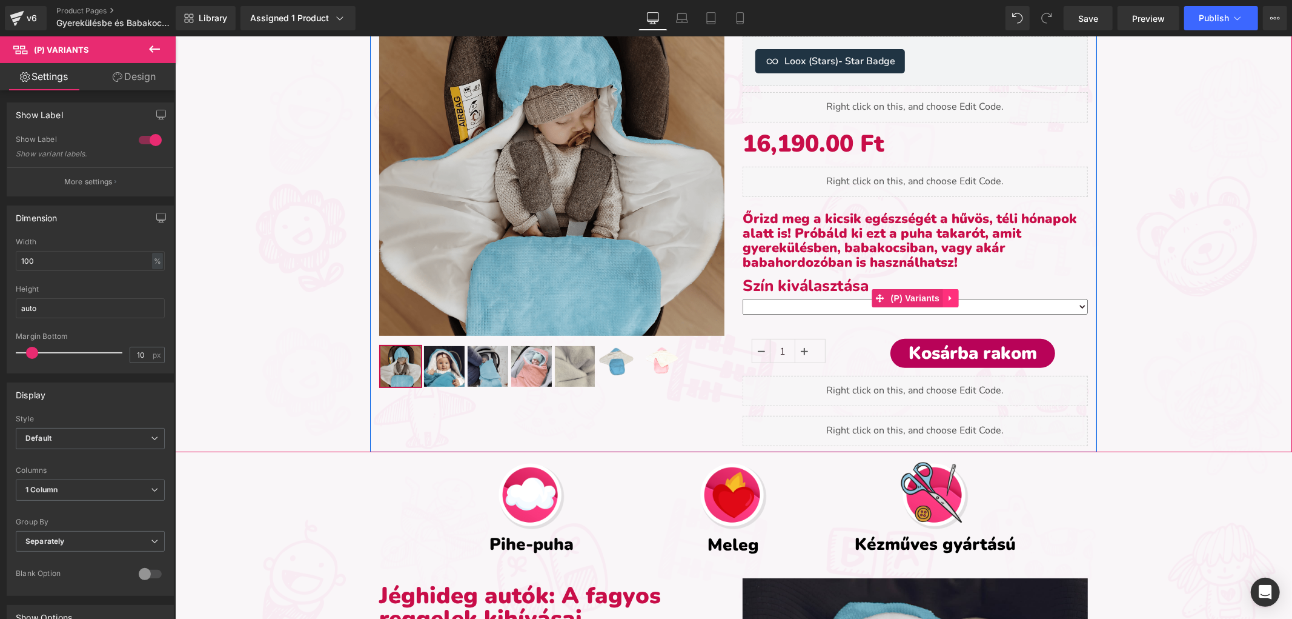
click at [947, 301] on icon at bounding box center [950, 297] width 8 height 9
click at [950, 295] on link at bounding box center [958, 297] width 16 height 18
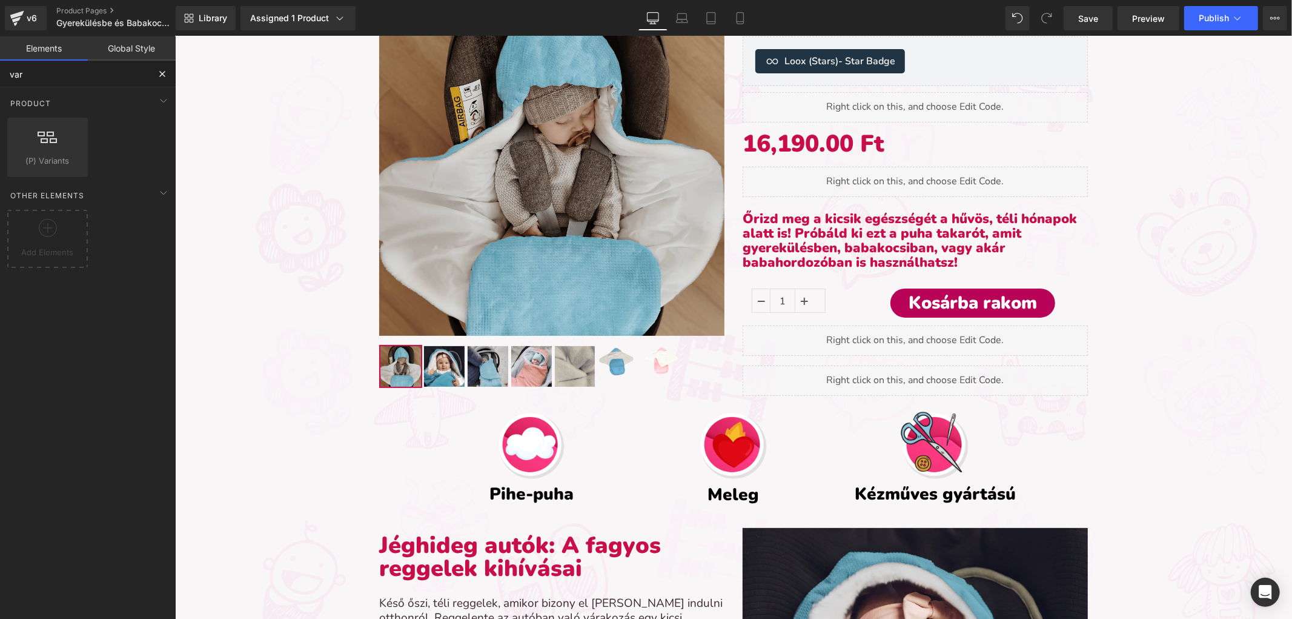
click at [142, 78] on input "var" at bounding box center [74, 74] width 149 height 27
type input "v"
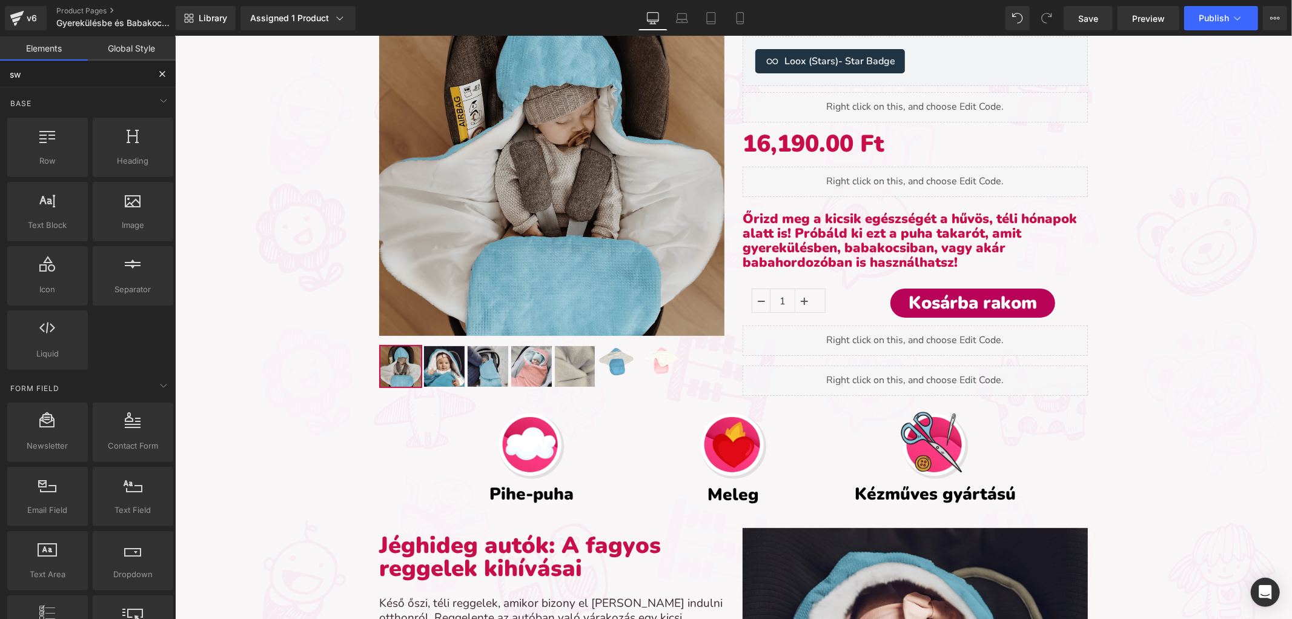
type input "swa"
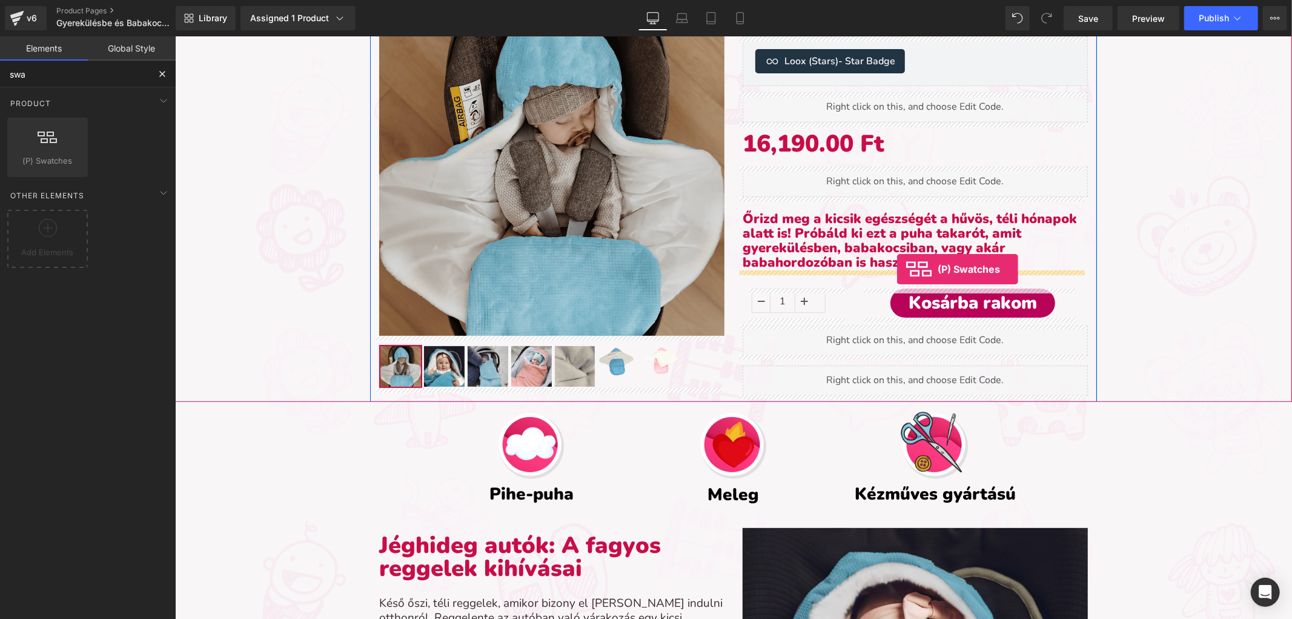
drag, startPoint x: 231, startPoint y: 186, endPoint x: 897, endPoint y: 268, distance: 670.4
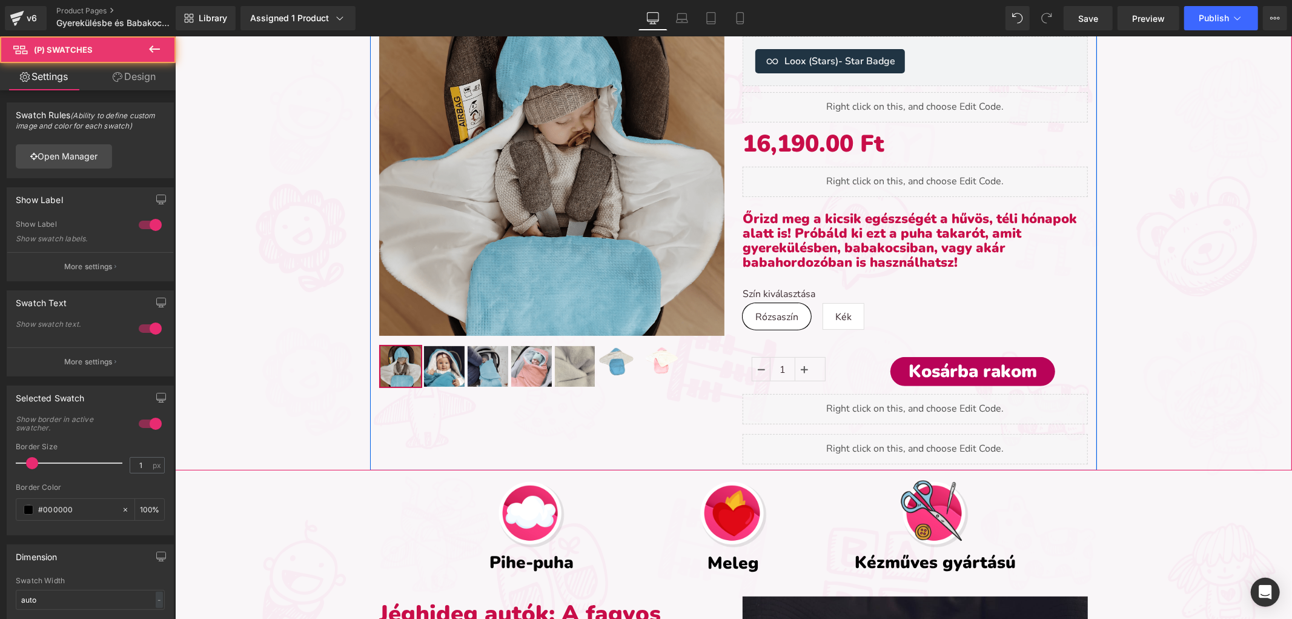
scroll to position [3287, 1107]
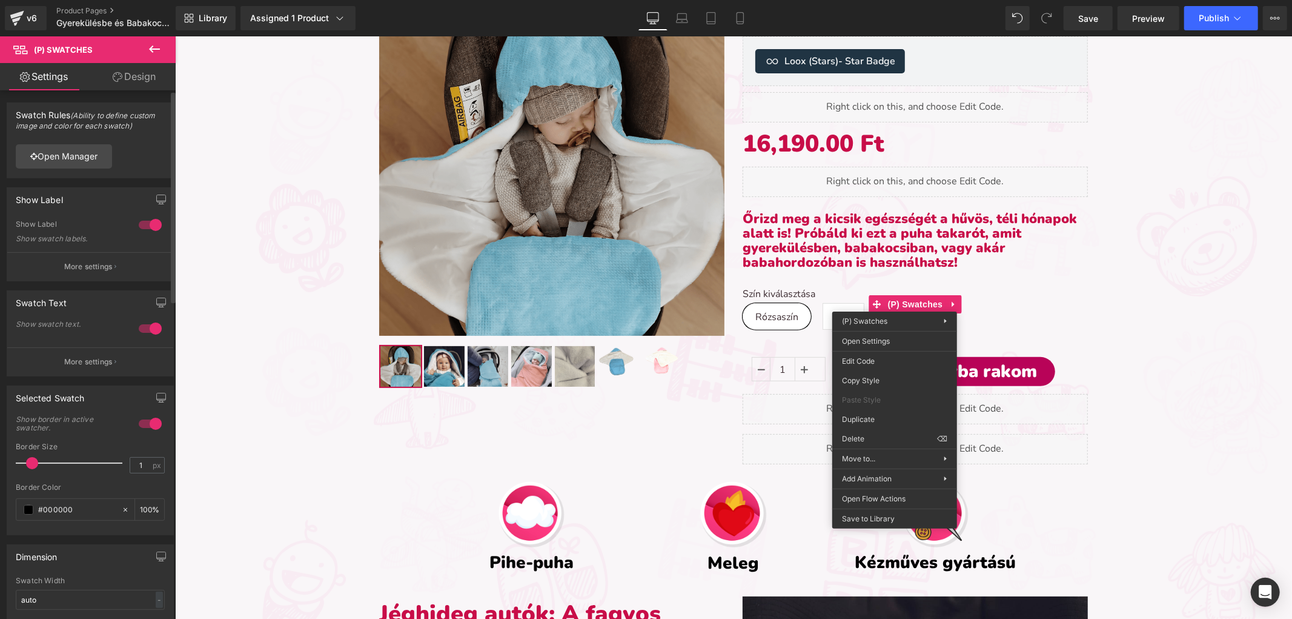
click at [67, 407] on div "Selected Swatch" at bounding box center [90, 397] width 166 height 23
click at [25, 508] on span at bounding box center [29, 510] width 10 height 10
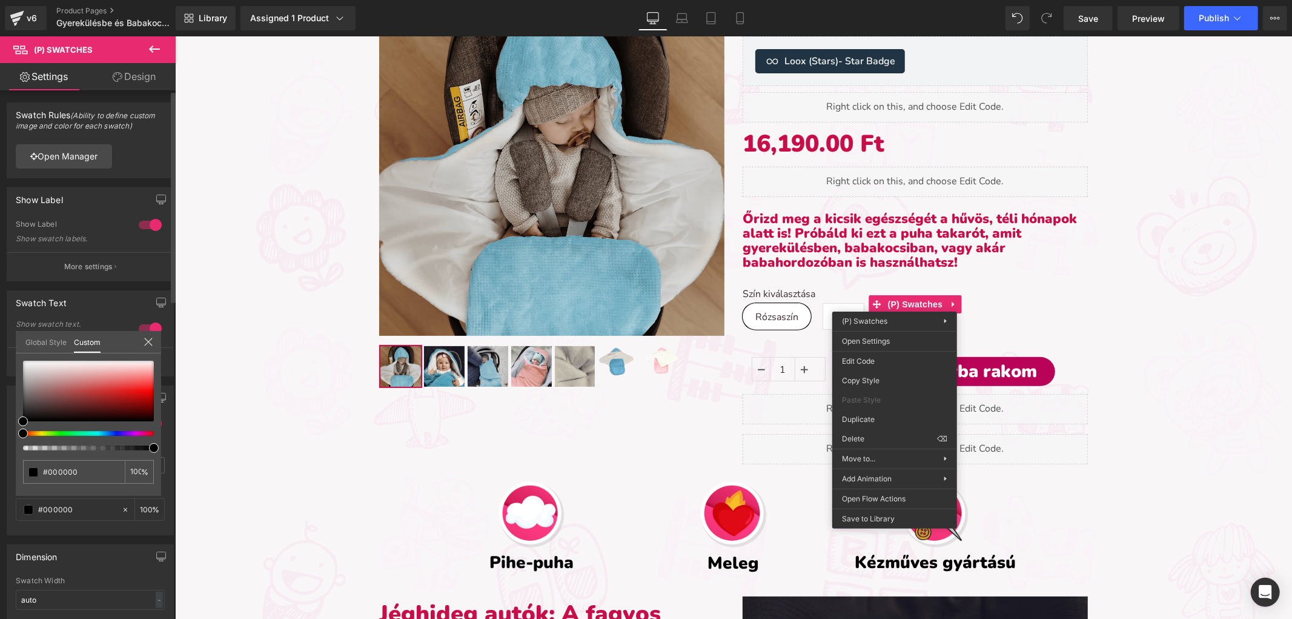
click at [44, 339] on link "Global Style" at bounding box center [45, 341] width 41 height 21
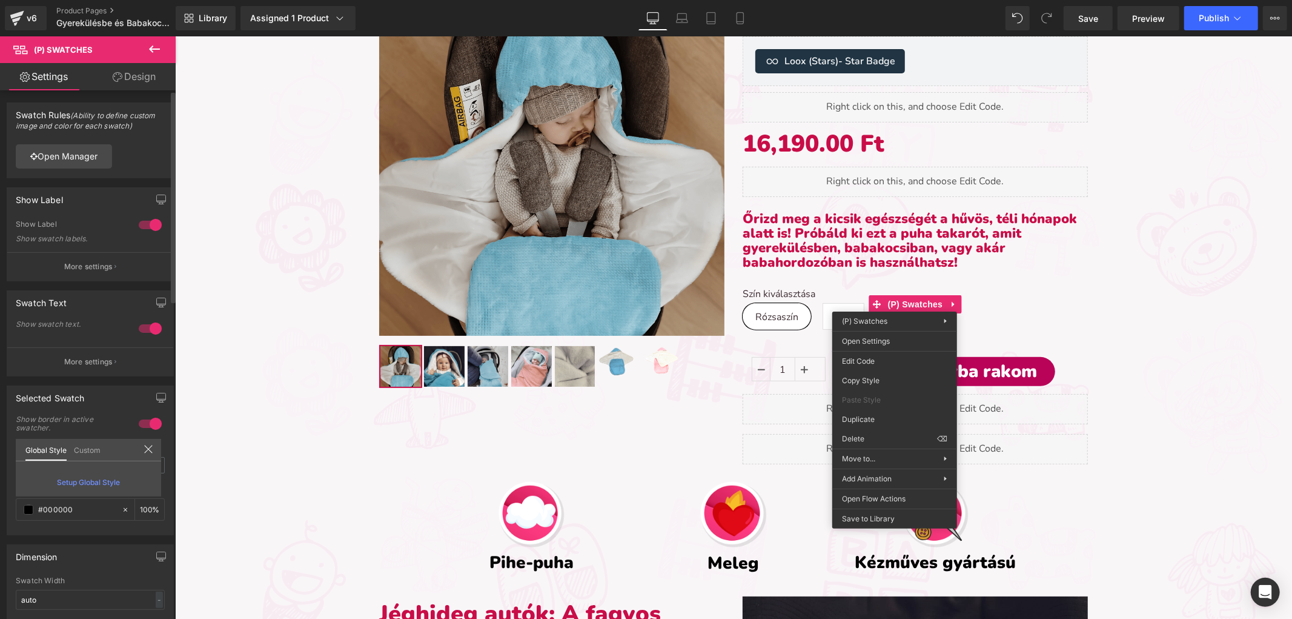
click at [144, 450] on icon at bounding box center [149, 449] width 10 height 10
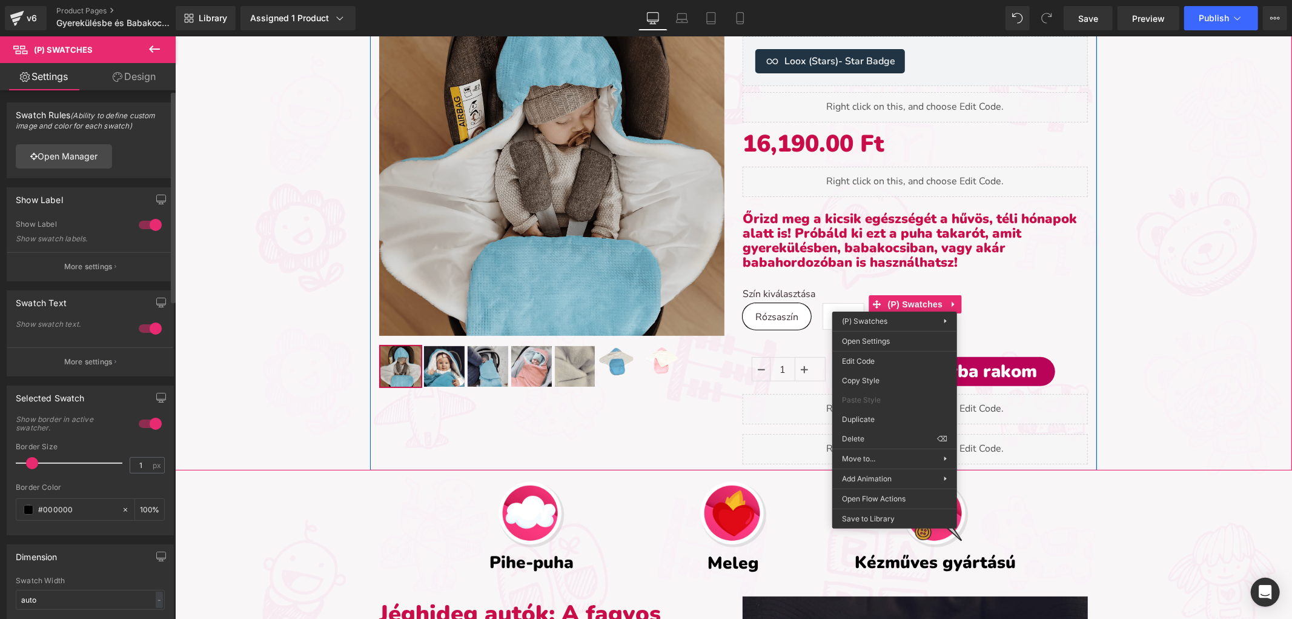
click at [1077, 299] on label "Szín kiválasztása" at bounding box center [914, 295] width 345 height 15
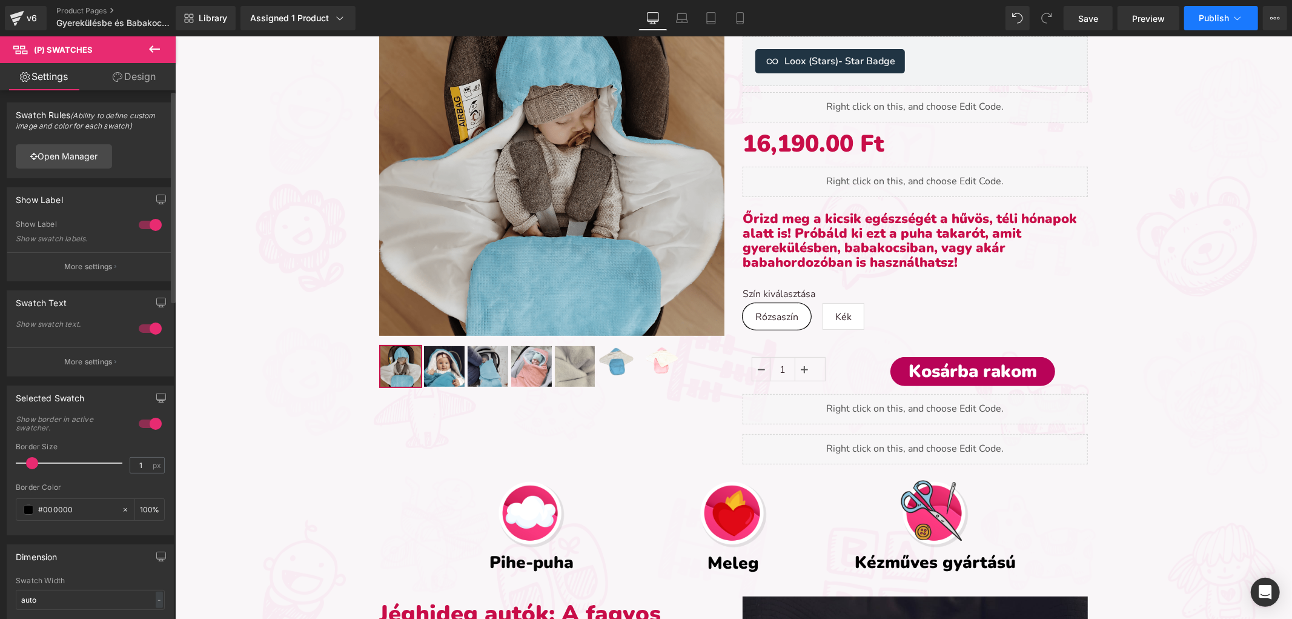
click at [1206, 13] on span "Publish" at bounding box center [1214, 18] width 30 height 10
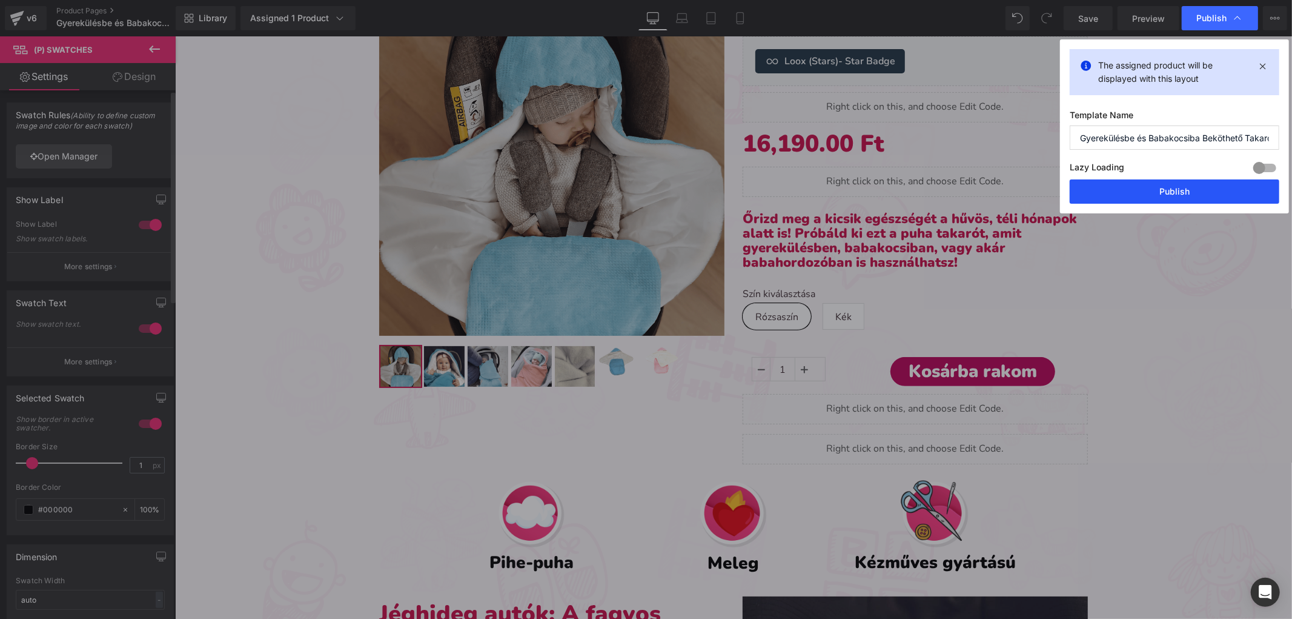
drag, startPoint x: 1144, startPoint y: 190, endPoint x: 966, endPoint y: 148, distance: 182.4
click at [1144, 190] on button "Publish" at bounding box center [1175, 191] width 210 height 24
